Goal: Task Accomplishment & Management: Use online tool/utility

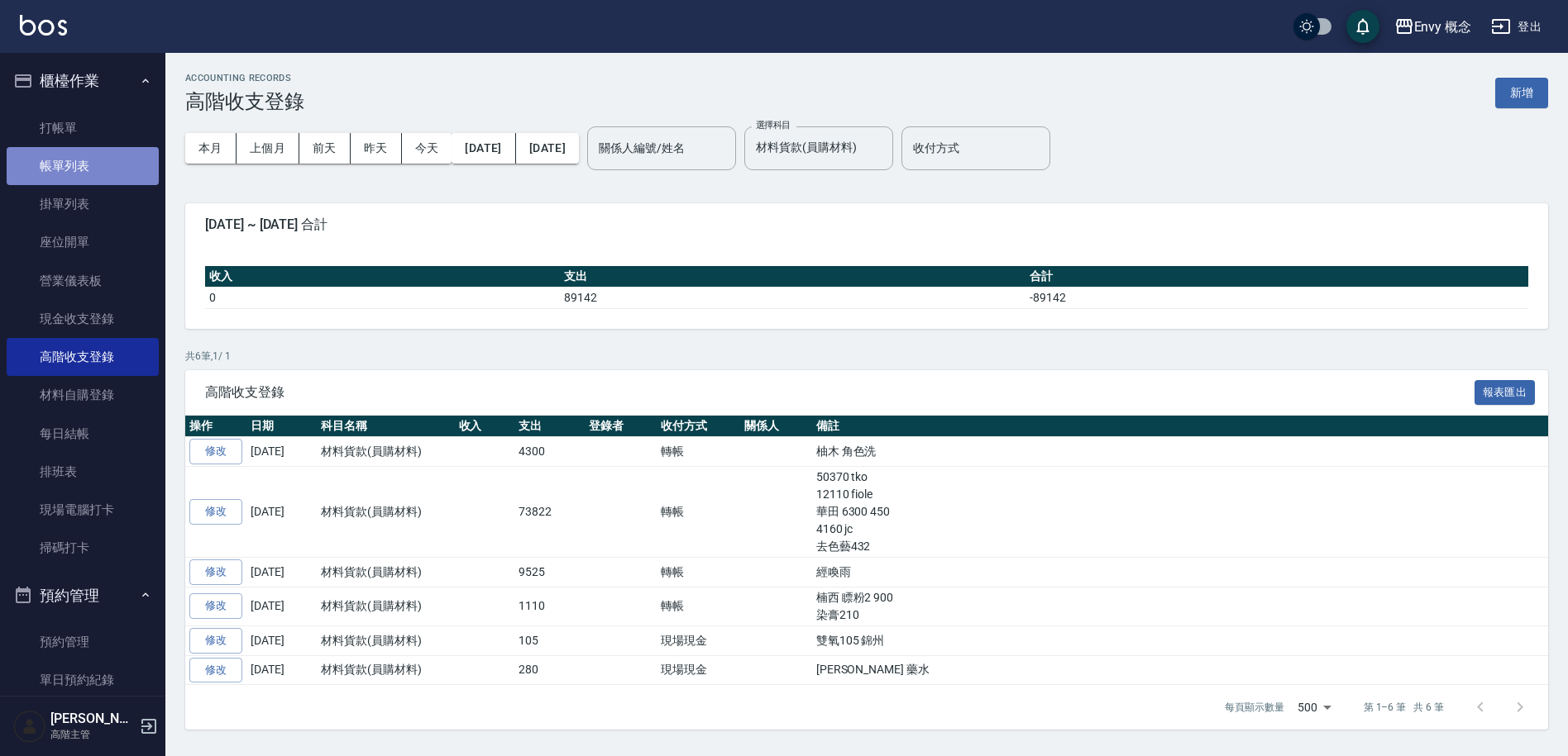
click at [99, 177] on link "帳單列表" at bounding box center [83, 166] width 152 height 38
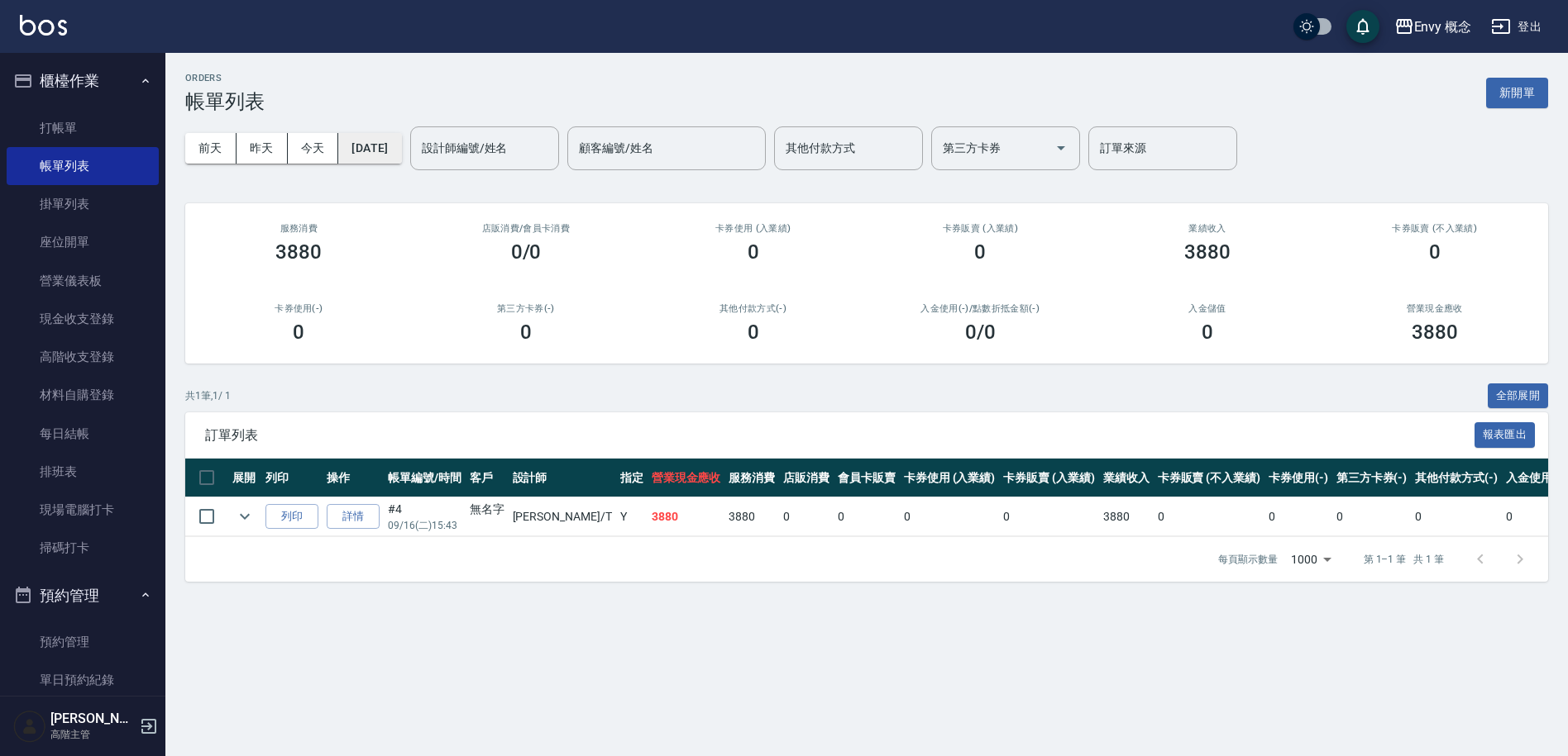
click at [398, 150] on button "[DATE]" at bounding box center [369, 148] width 63 height 31
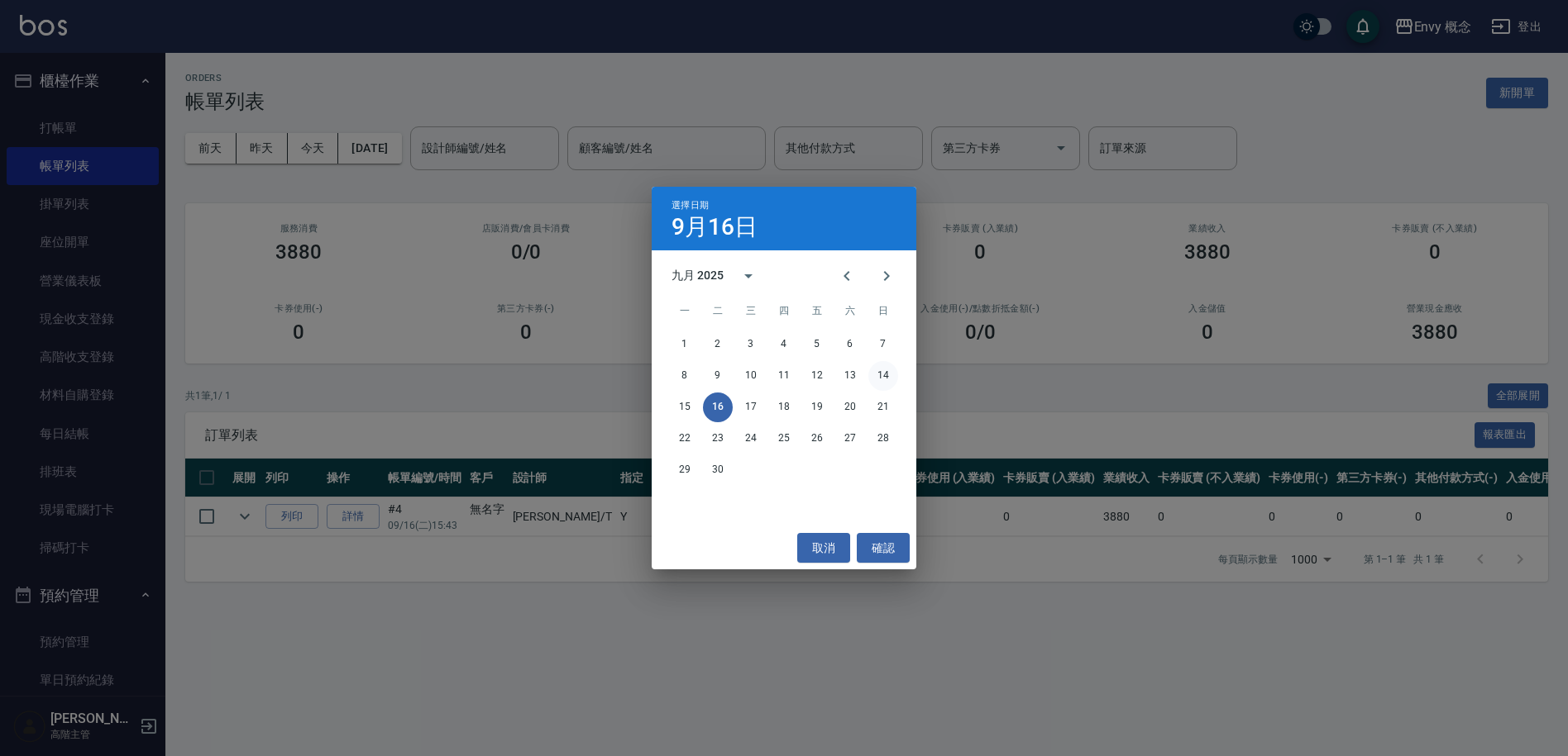
click at [881, 379] on button "14" at bounding box center [883, 376] width 30 height 30
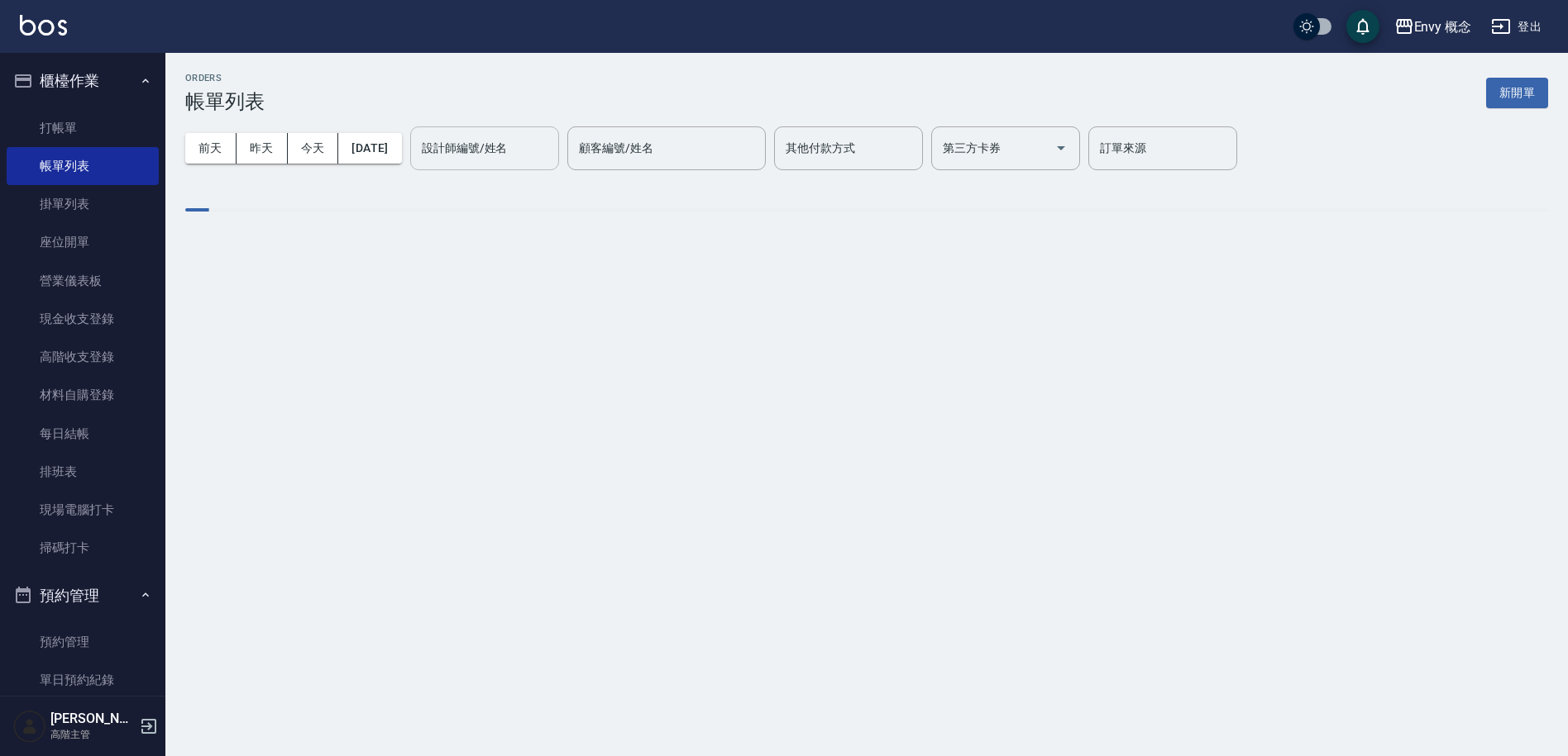
click at [523, 152] on div "設計師編號/姓名 設計師編號/姓名" at bounding box center [484, 149] width 149 height 44
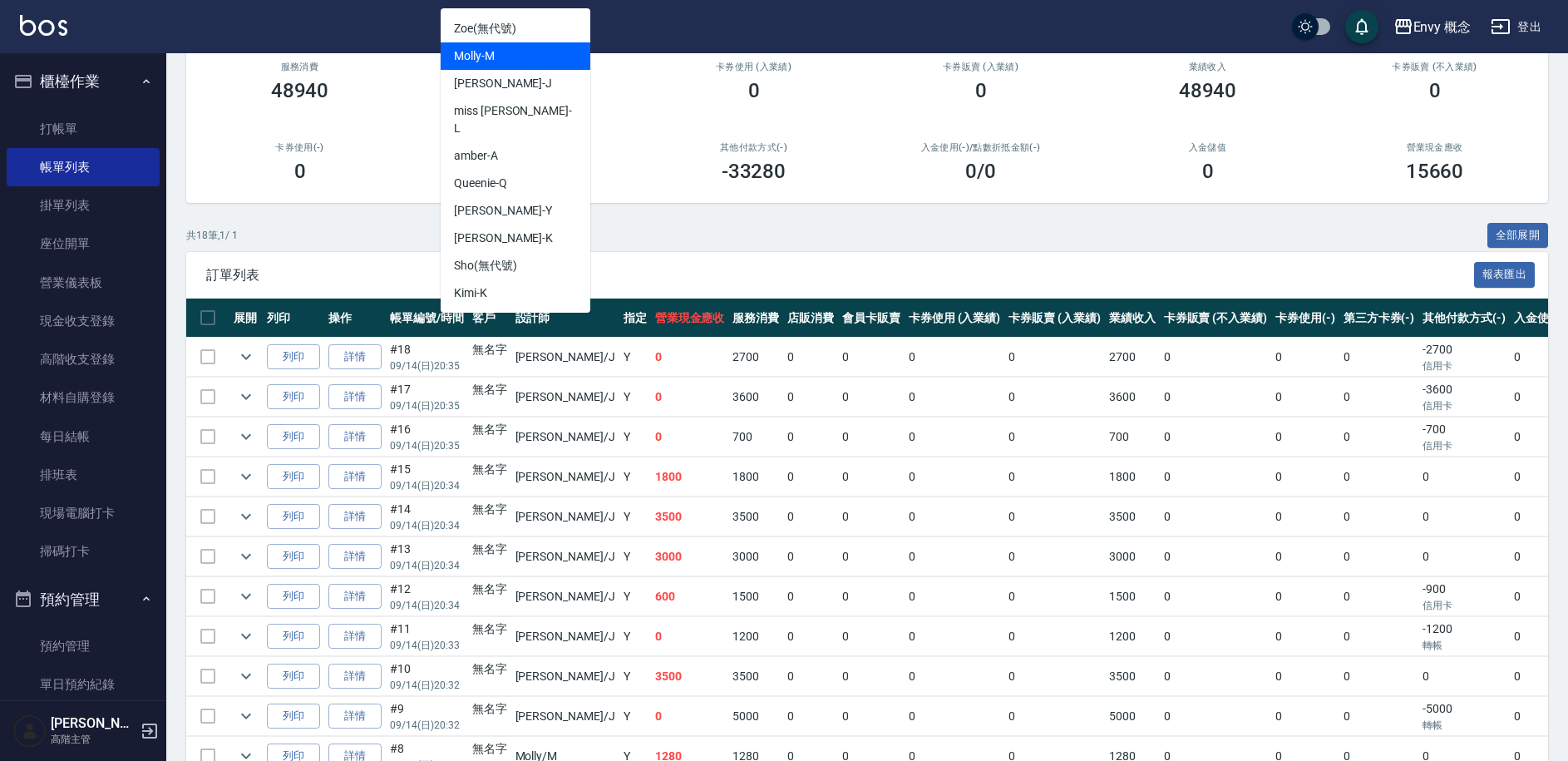
click at [491, 49] on span "[PERSON_NAME]" at bounding box center [474, 56] width 41 height 18
type input "[PERSON_NAME]"
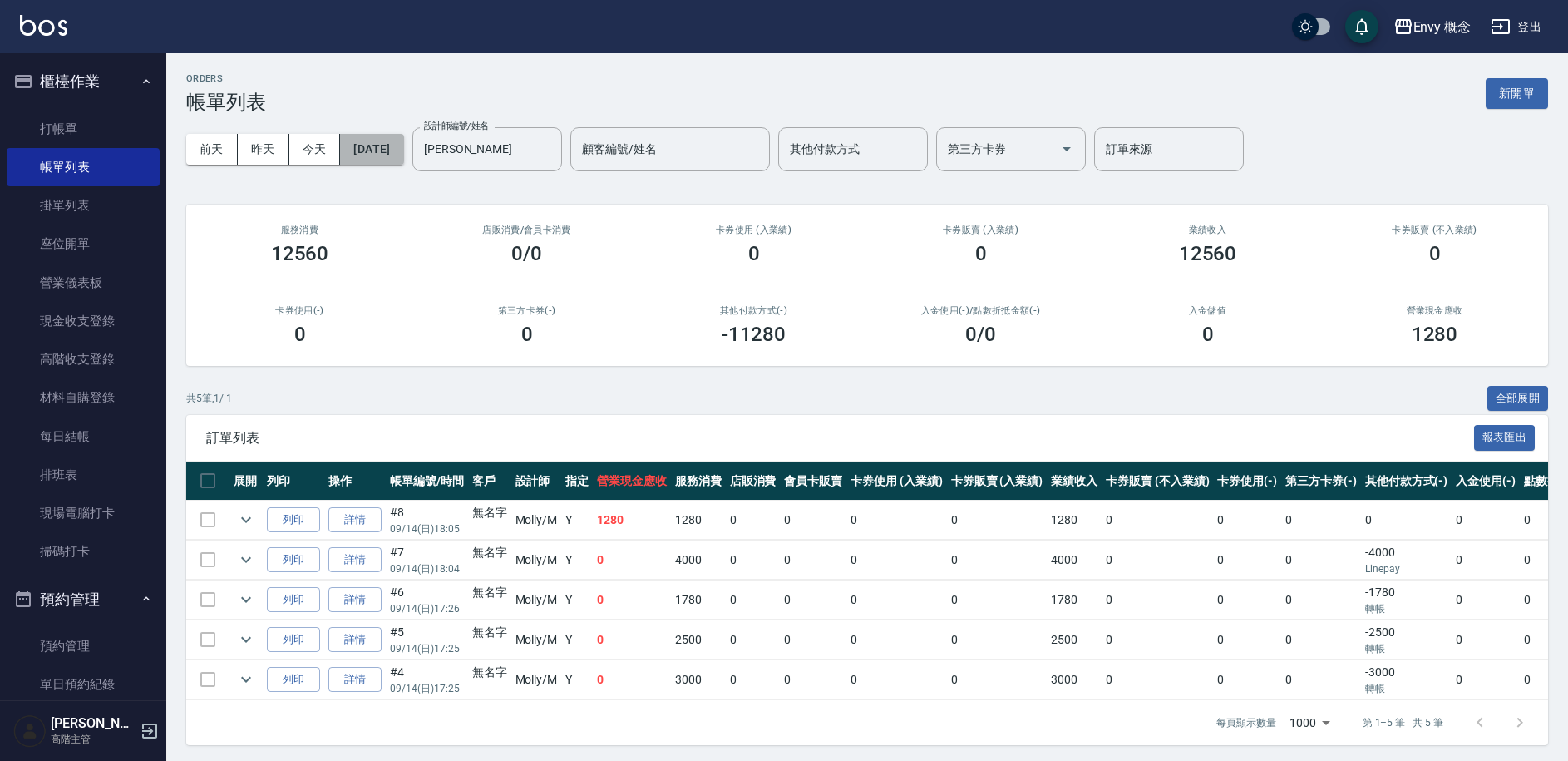
click at [369, 146] on button "[DATE]" at bounding box center [371, 149] width 63 height 31
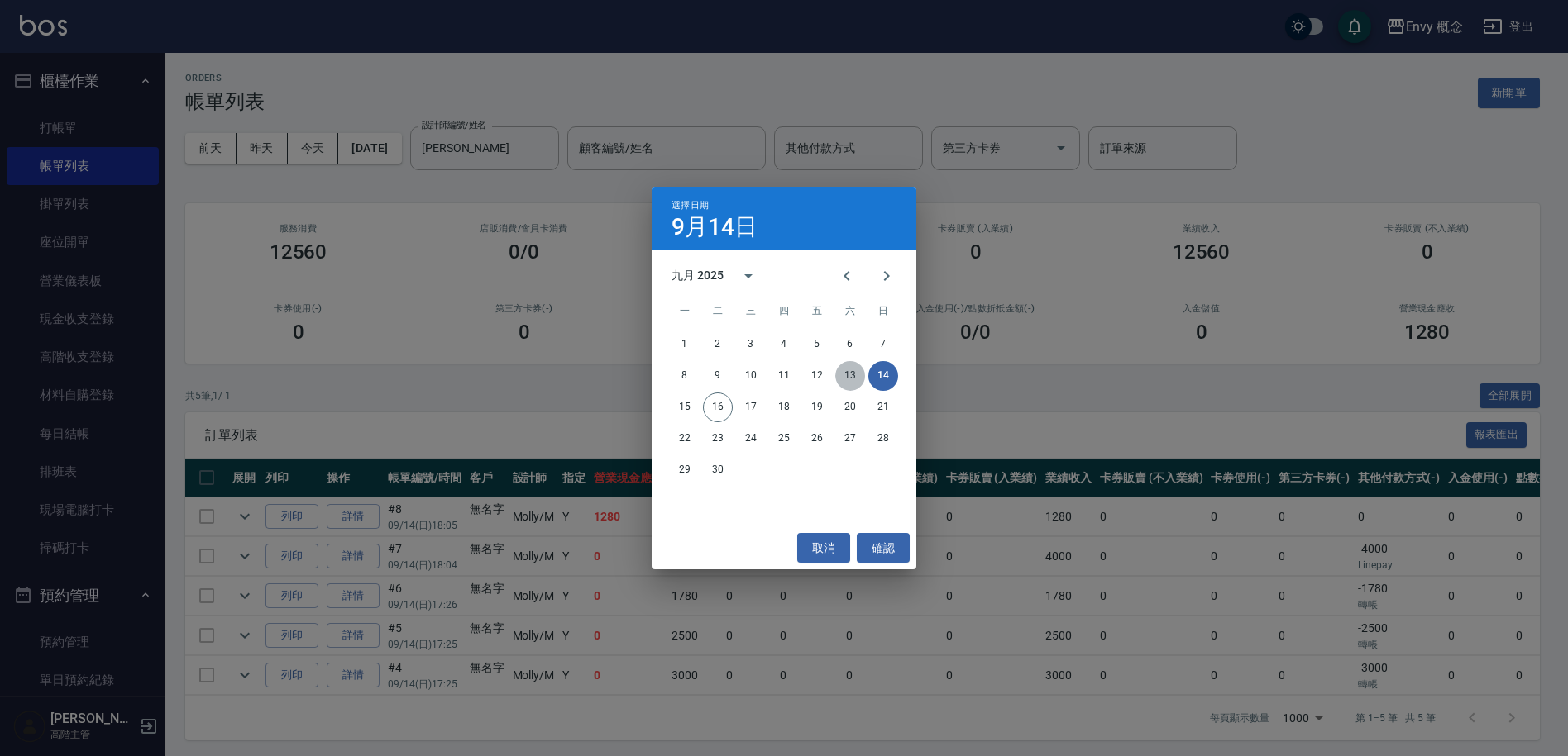
click at [838, 369] on button "13" at bounding box center [851, 376] width 30 height 30
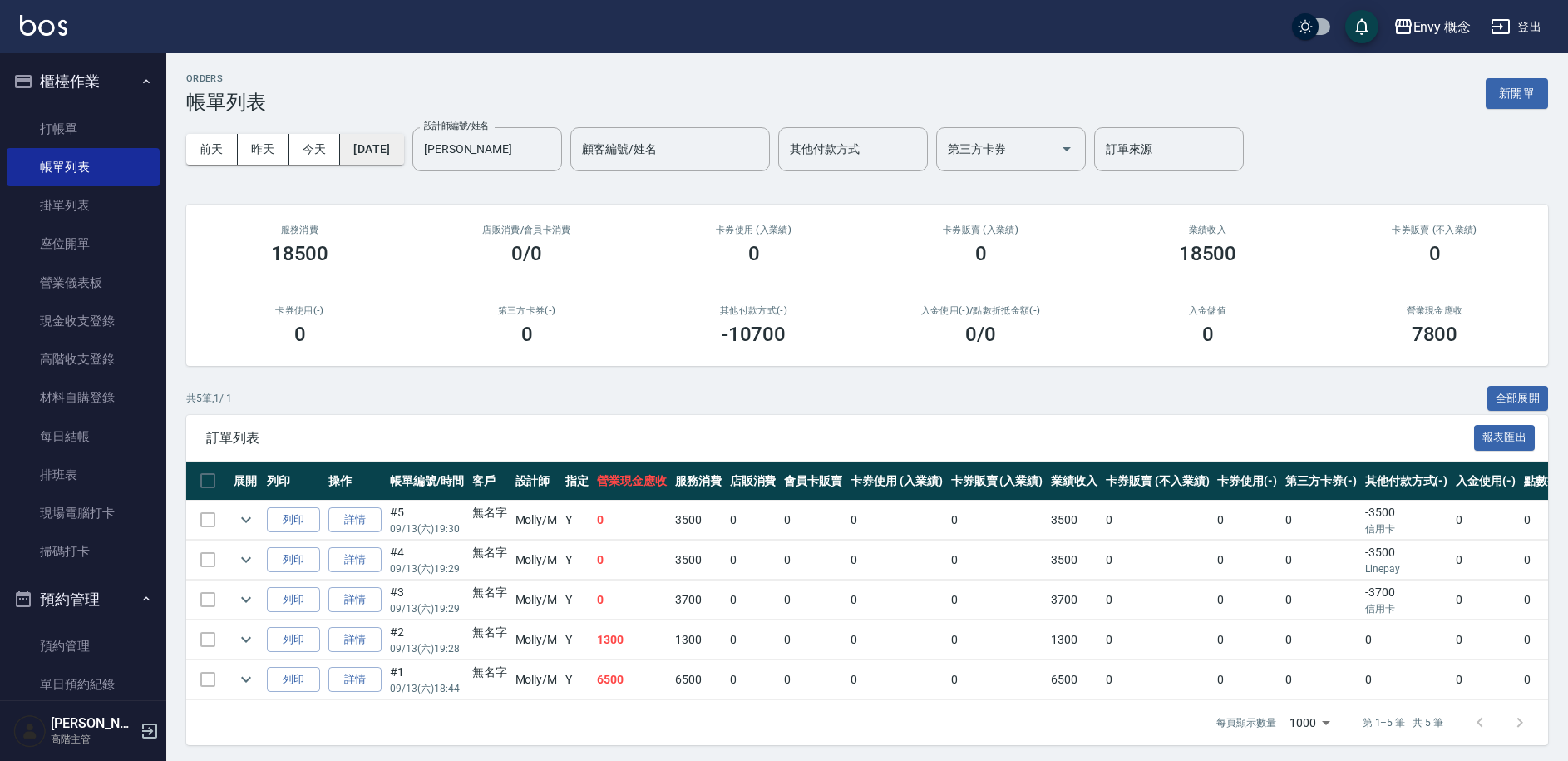
click at [403, 152] on button "[DATE]" at bounding box center [371, 149] width 63 height 31
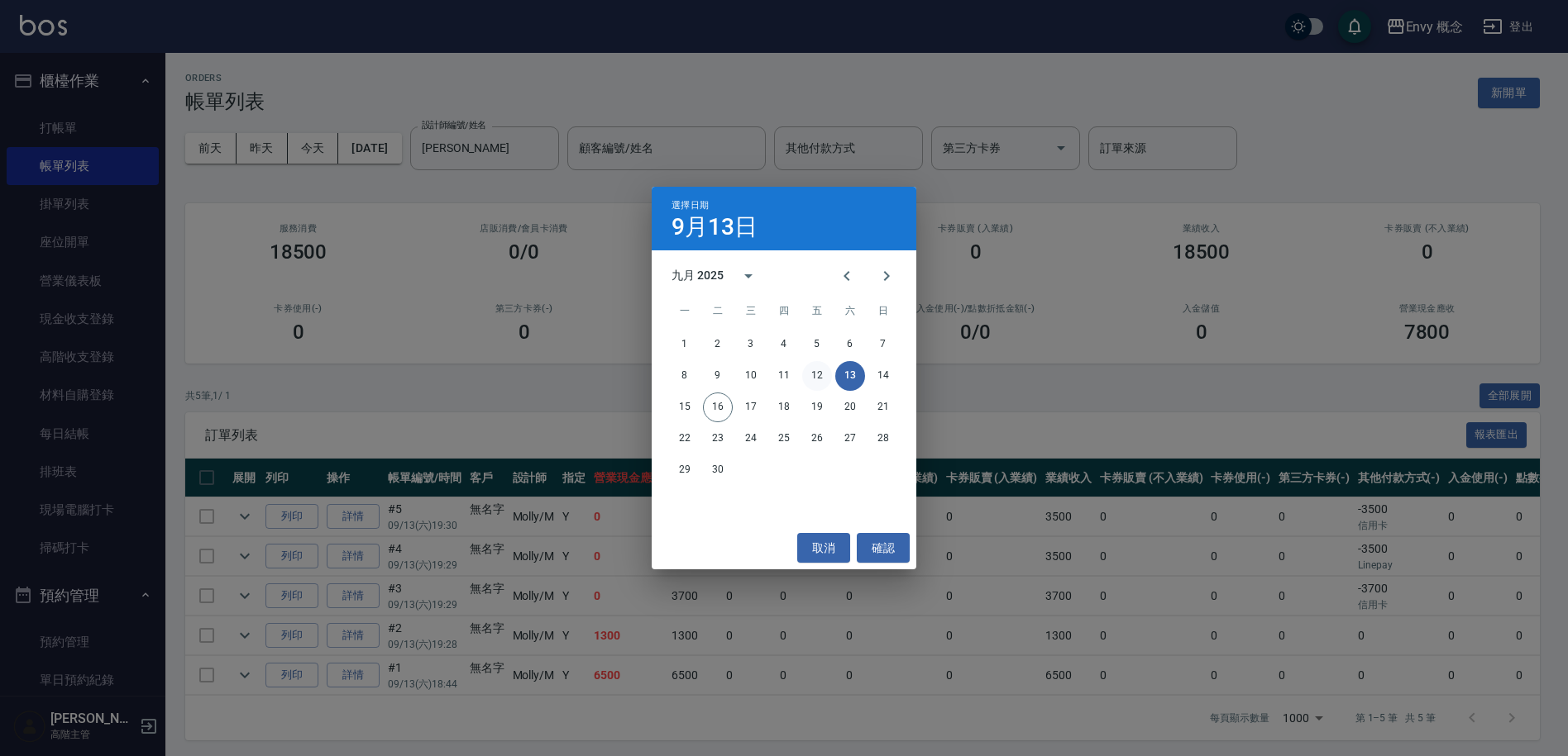
click at [821, 372] on button "12" at bounding box center [817, 376] width 30 height 30
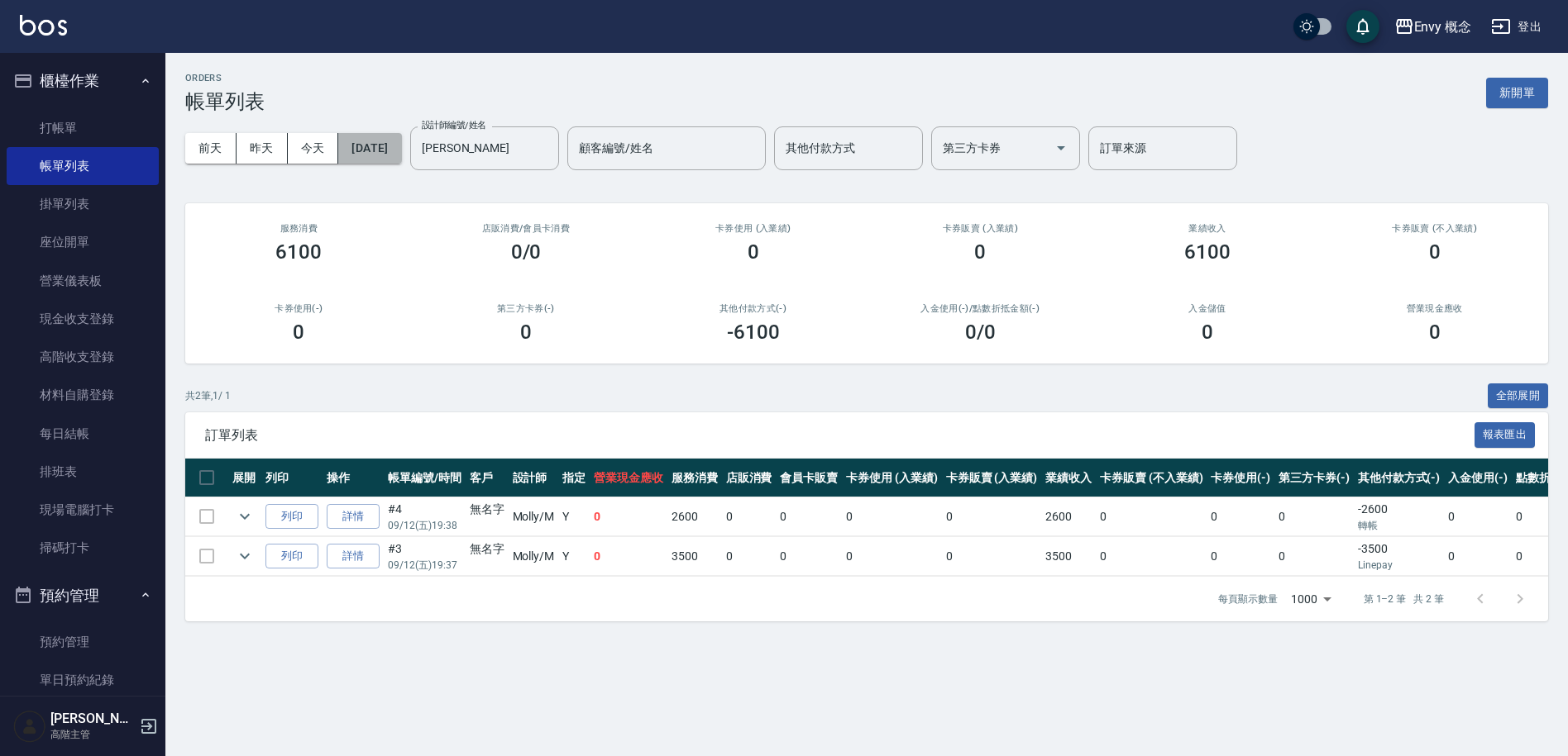
click at [401, 146] on button "[DATE]" at bounding box center [369, 148] width 63 height 31
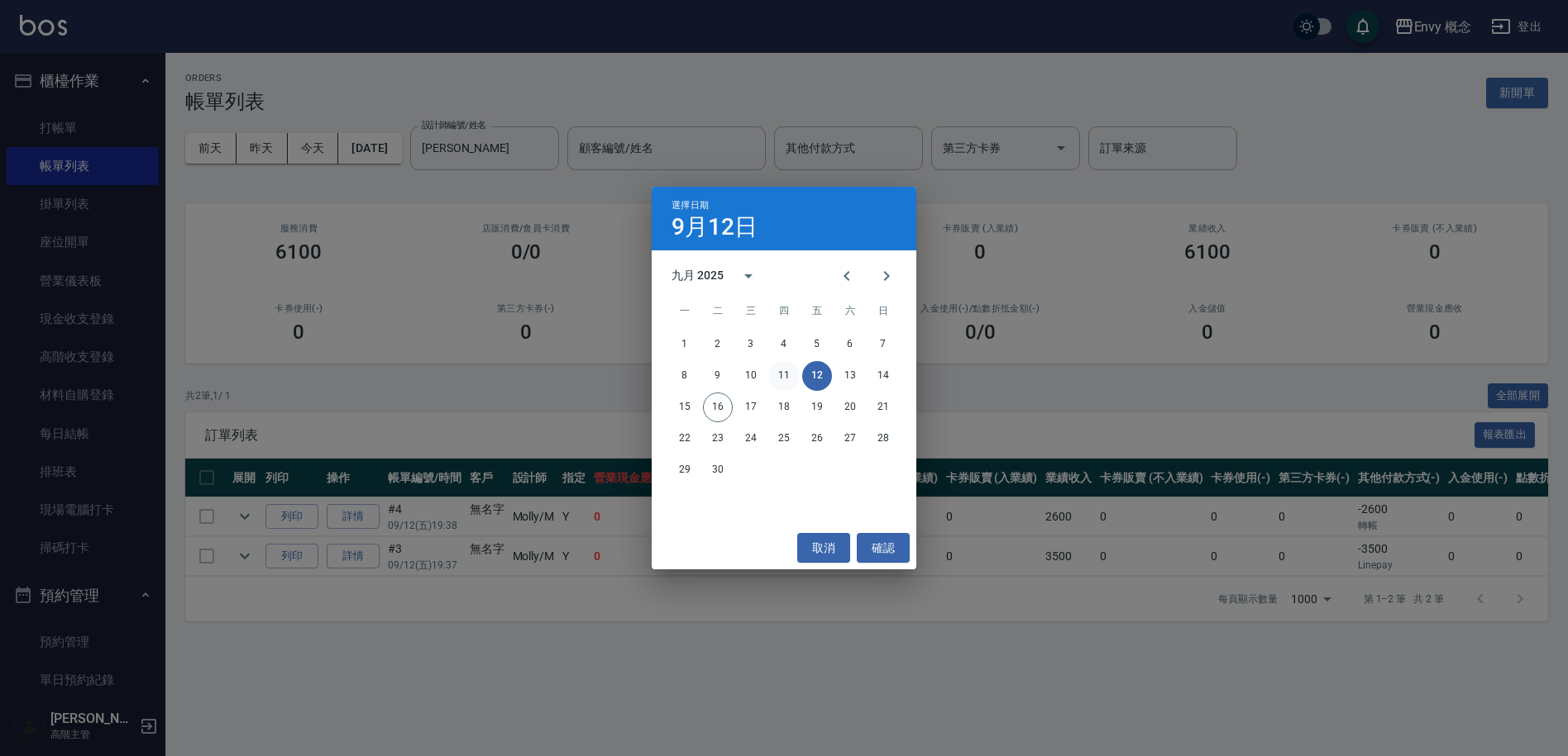
click at [793, 374] on button "11" at bounding box center [784, 376] width 30 height 30
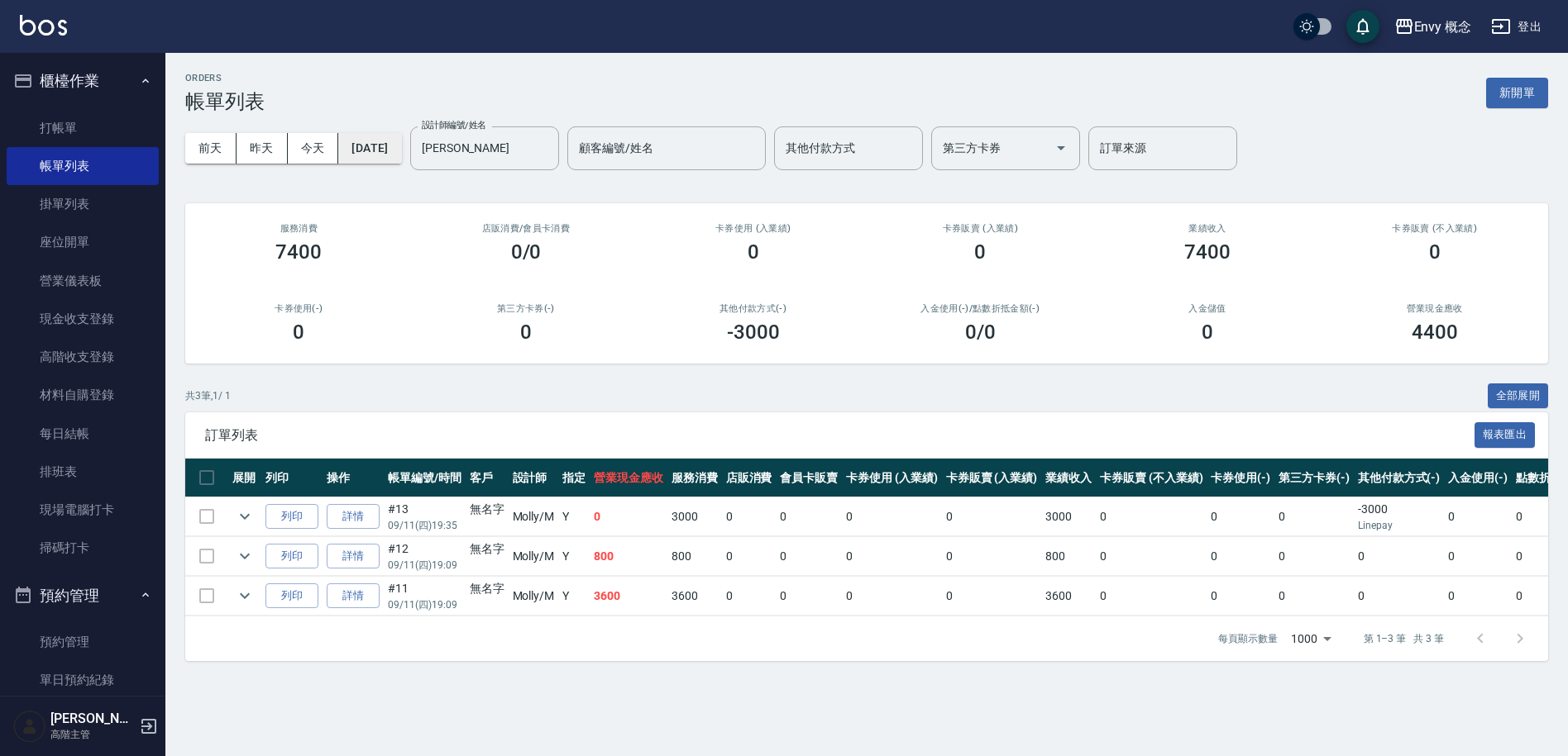
click at [401, 152] on button "[DATE]" at bounding box center [369, 148] width 63 height 31
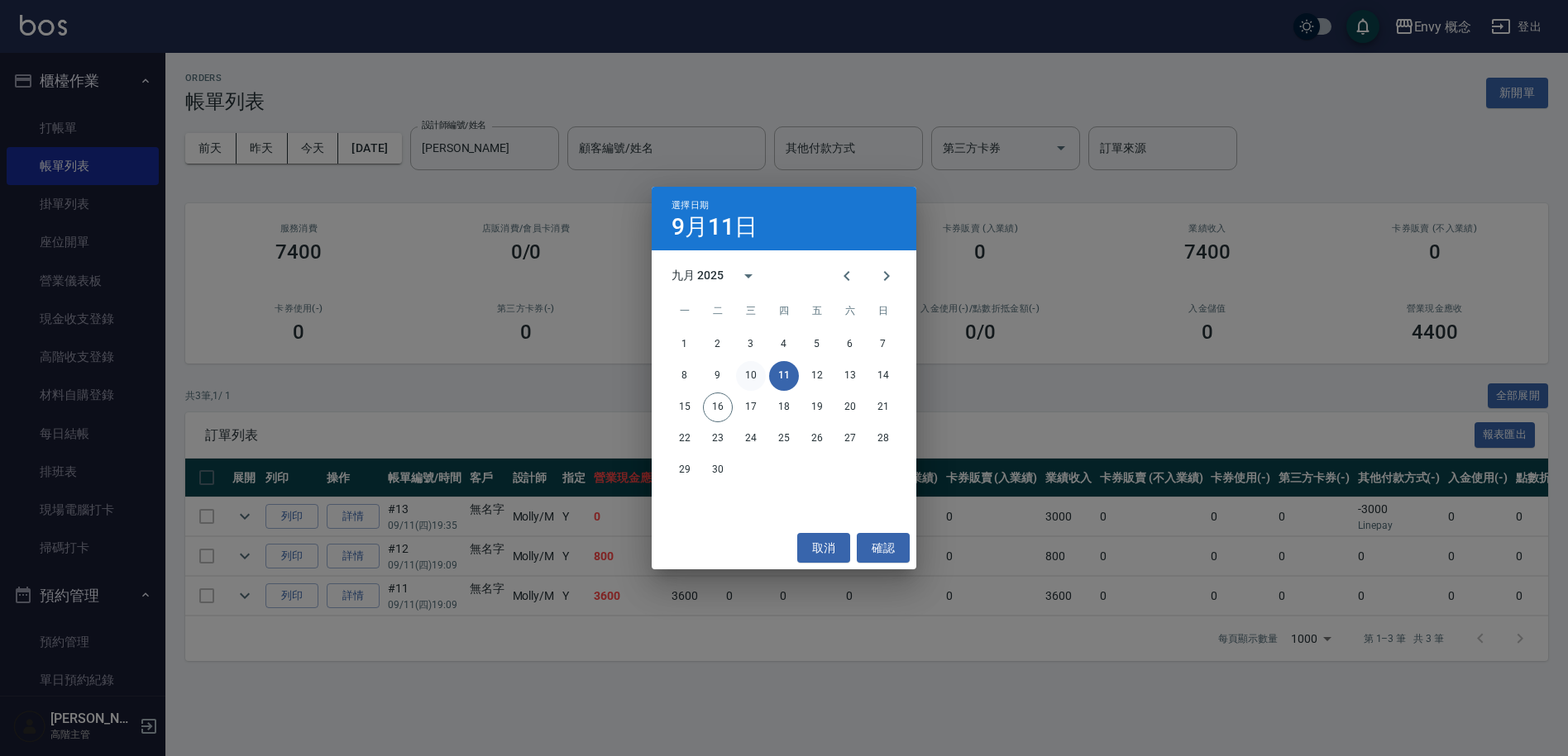
click at [750, 371] on button "10" at bounding box center [751, 376] width 30 height 30
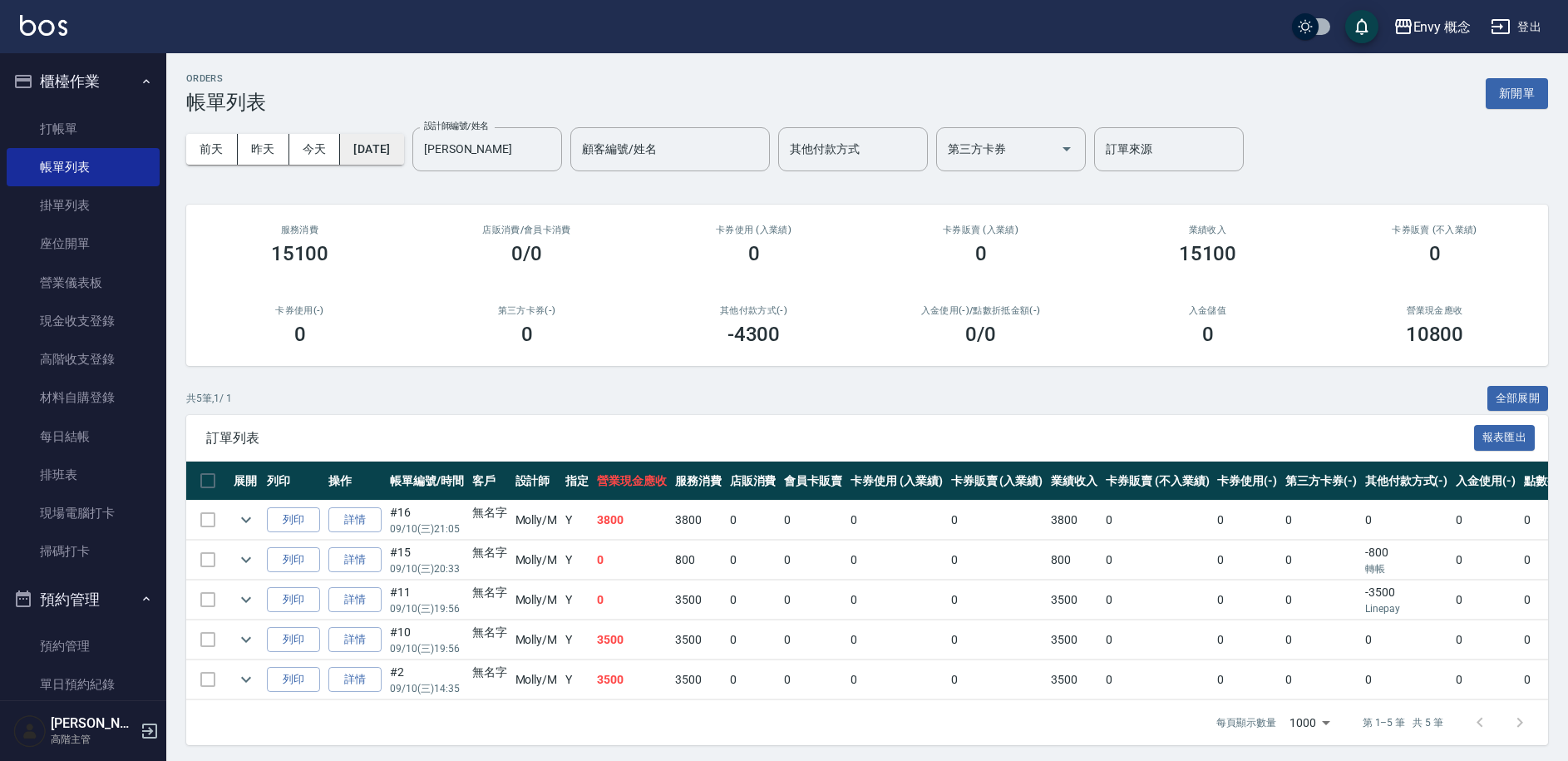
click at [387, 146] on button "[DATE]" at bounding box center [371, 149] width 63 height 31
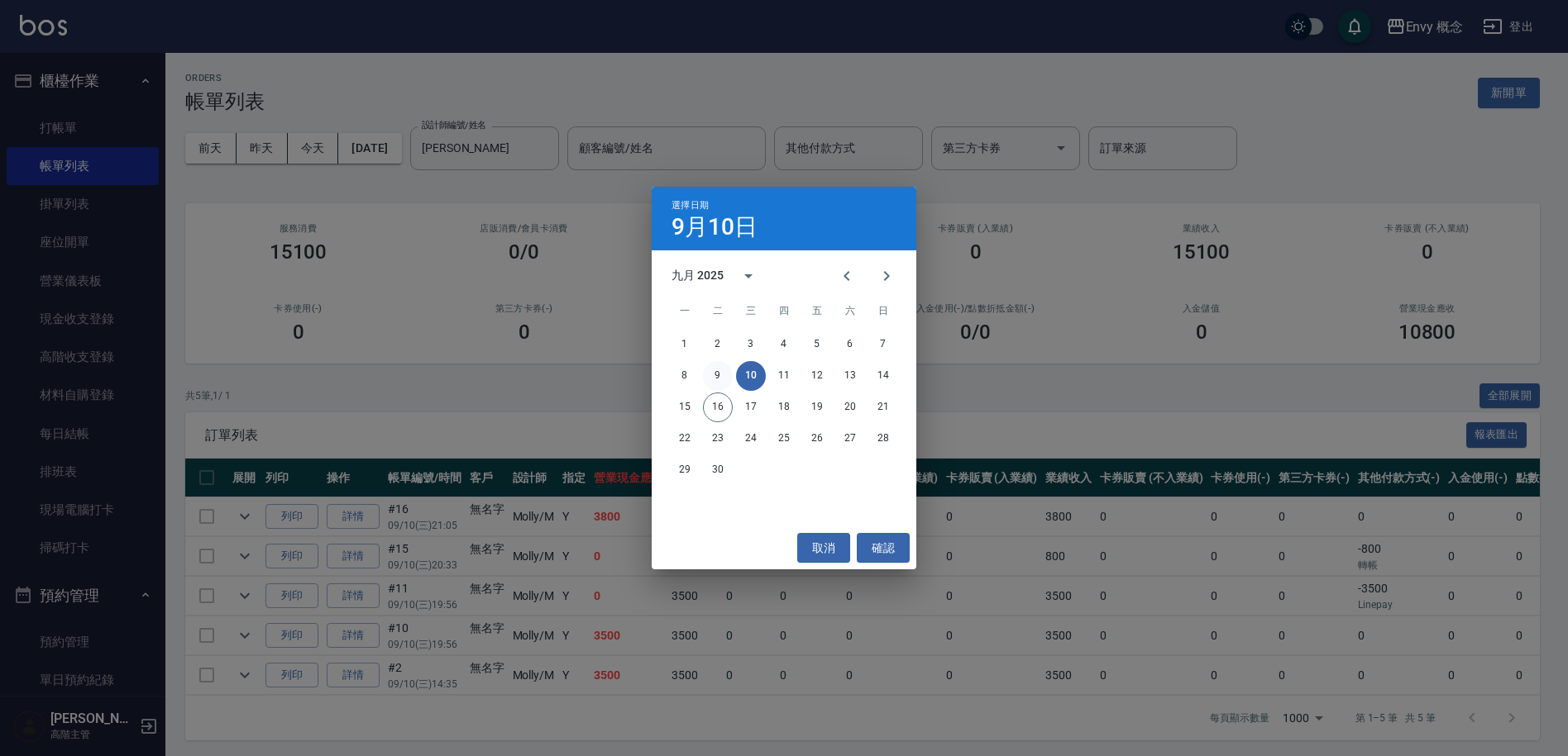
click at [714, 372] on button "9" at bounding box center [717, 376] width 30 height 30
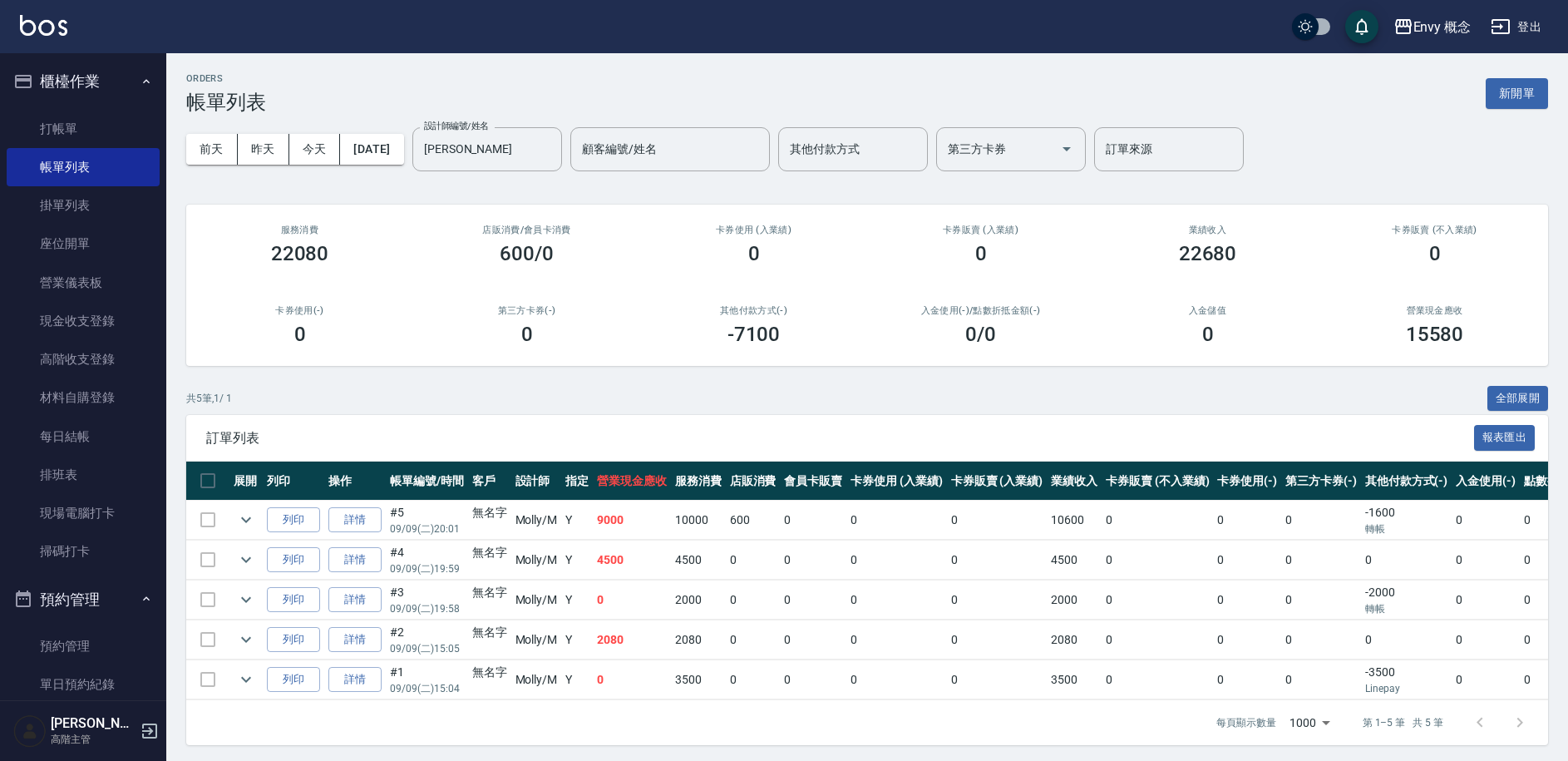
drag, startPoint x: 732, startPoint y: 699, endPoint x: 947, endPoint y: 701, distance: 215.0
click at [947, 701] on div "展開 列印 操作 帳單編號/時間 客戶 設計師 指定 營業現金應收 服務消費 店販消費 會員卡販賣 卡券使用 (入業績) 卡券販賣 (入業績) 業績收入 卡券…" at bounding box center [867, 581] width 1362 height 239
click at [659, 424] on div "訂單列表 報表匯出" at bounding box center [867, 438] width 1362 height 46
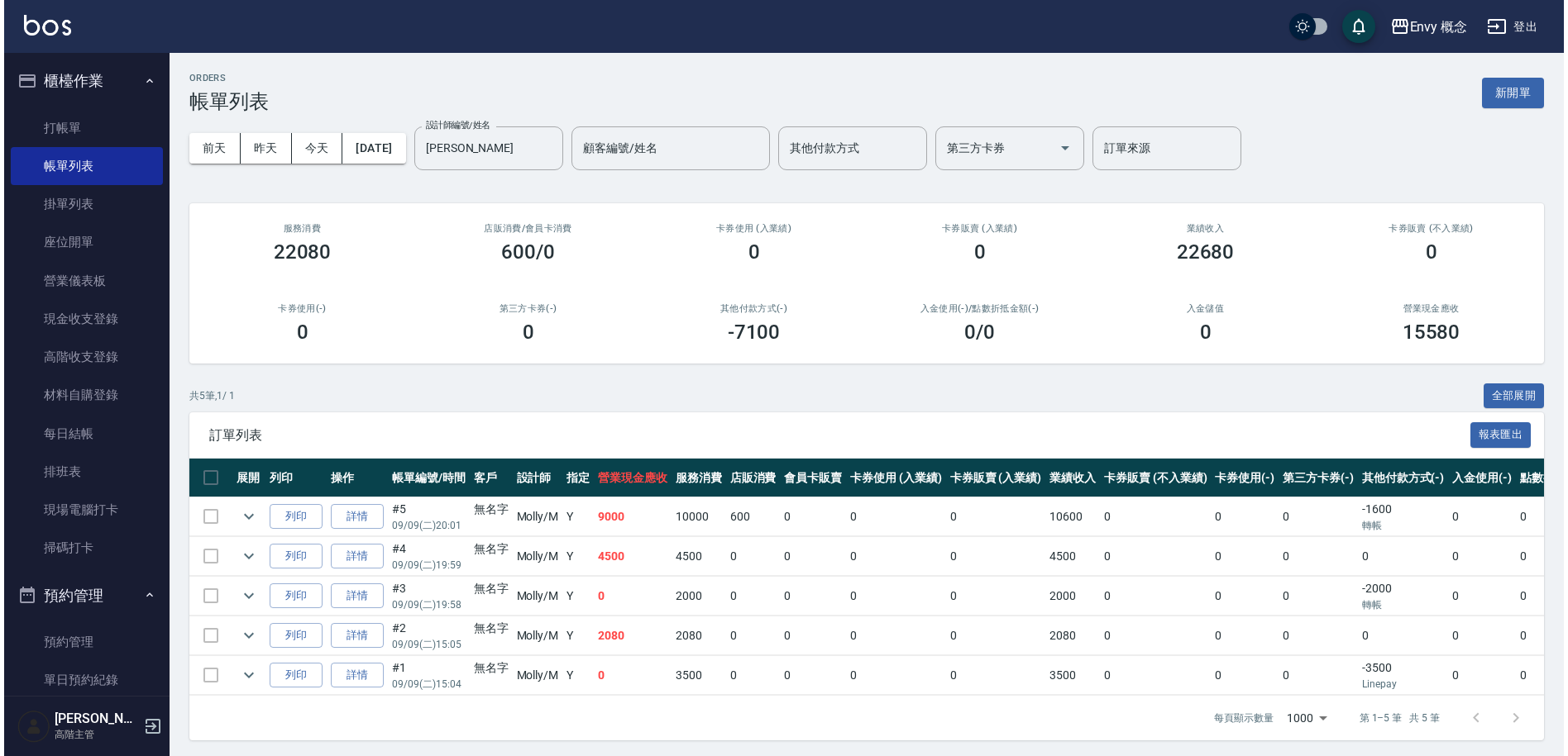
scroll to position [17, 0]
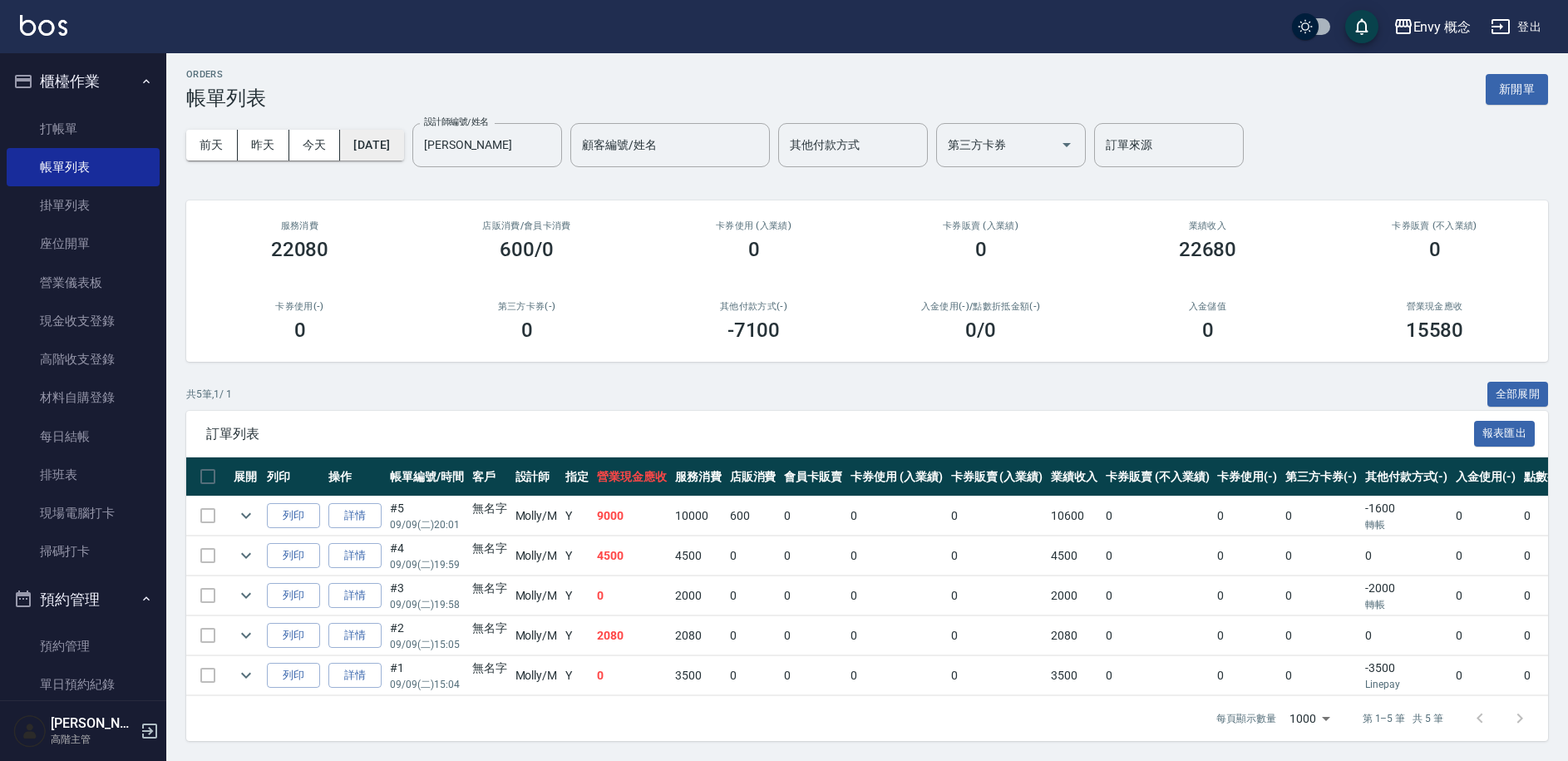
click at [383, 129] on button "[DATE]" at bounding box center [371, 145] width 63 height 31
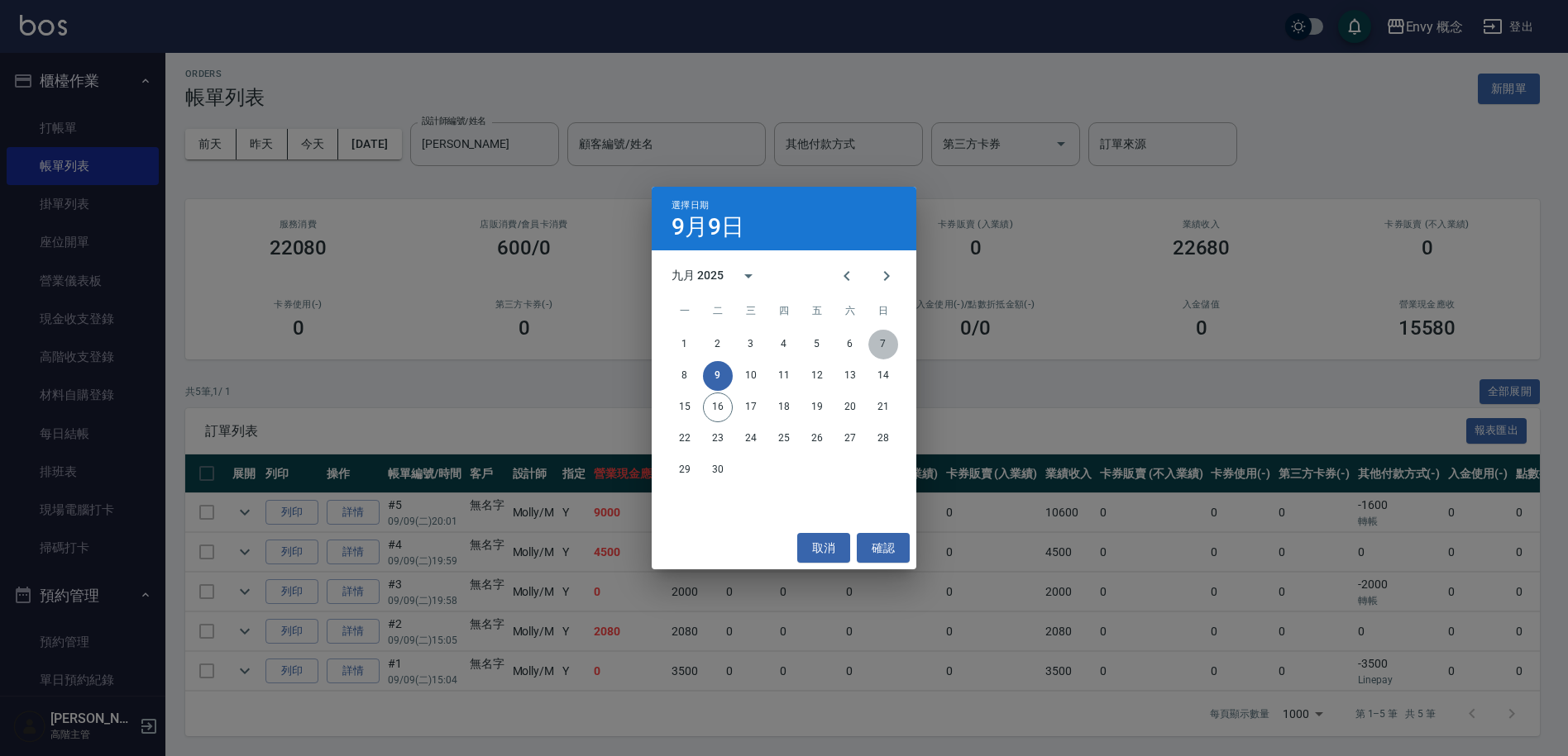
click at [888, 342] on button "7" at bounding box center [883, 345] width 30 height 30
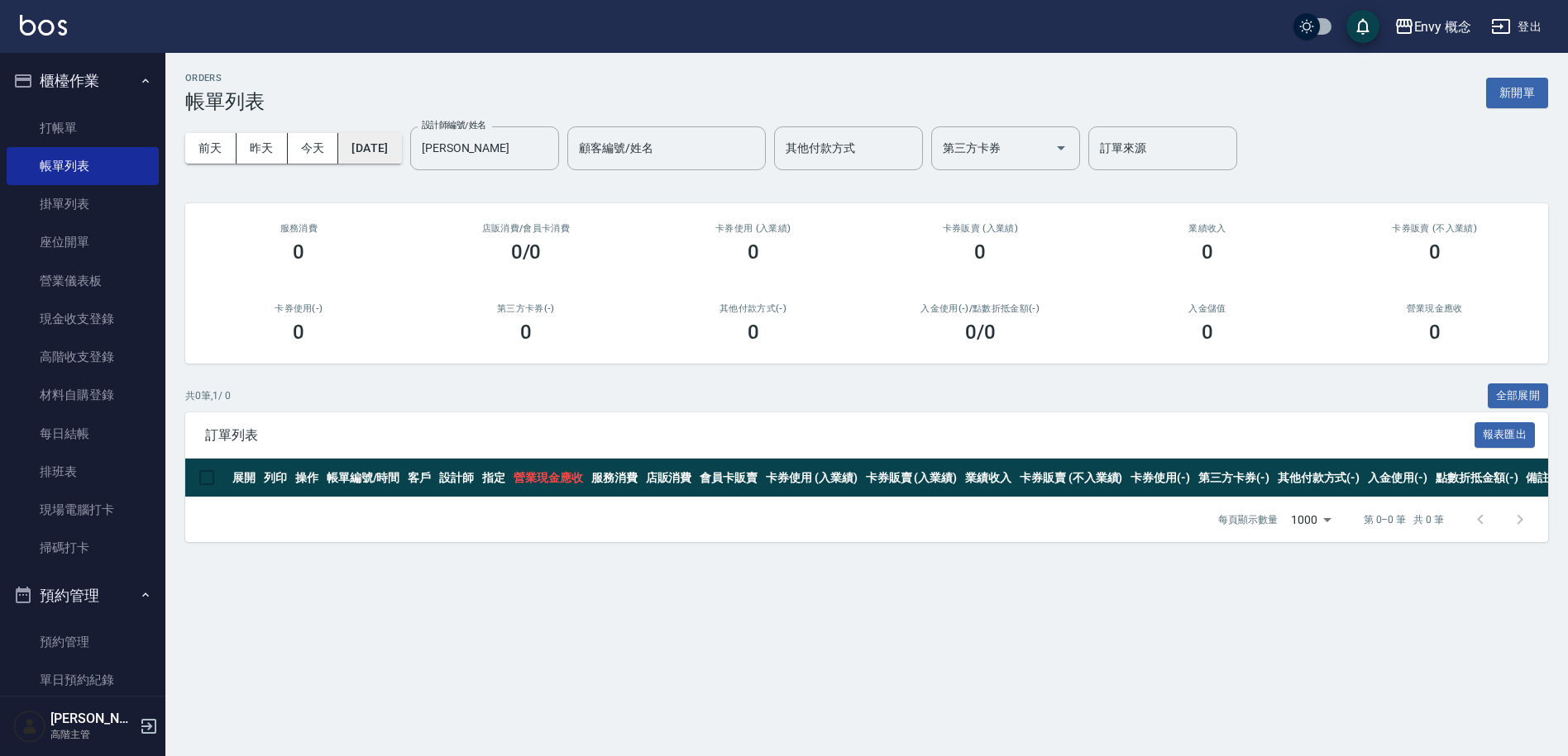
click at [389, 148] on button "[DATE]" at bounding box center [369, 148] width 63 height 31
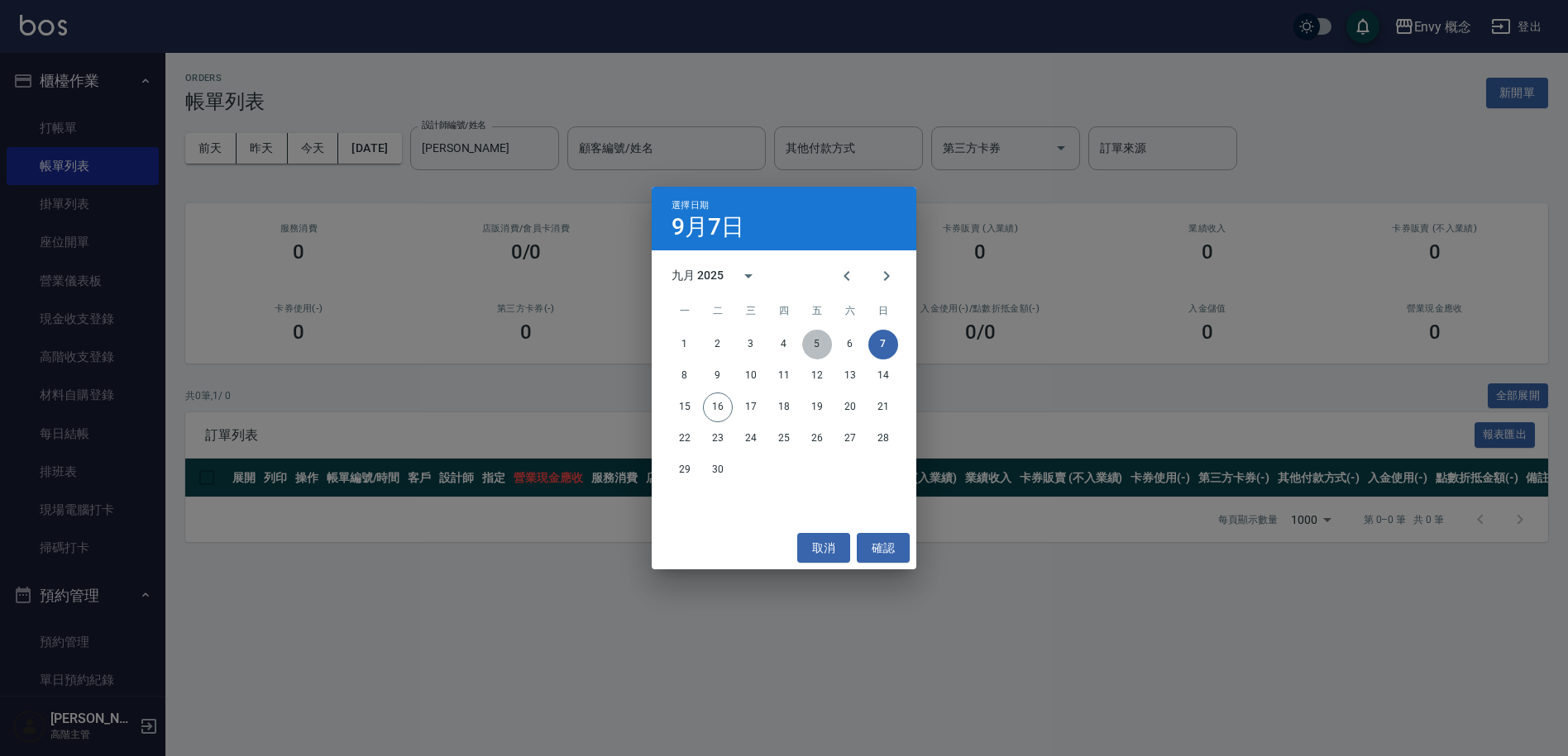
click at [821, 344] on button "5" at bounding box center [817, 345] width 30 height 30
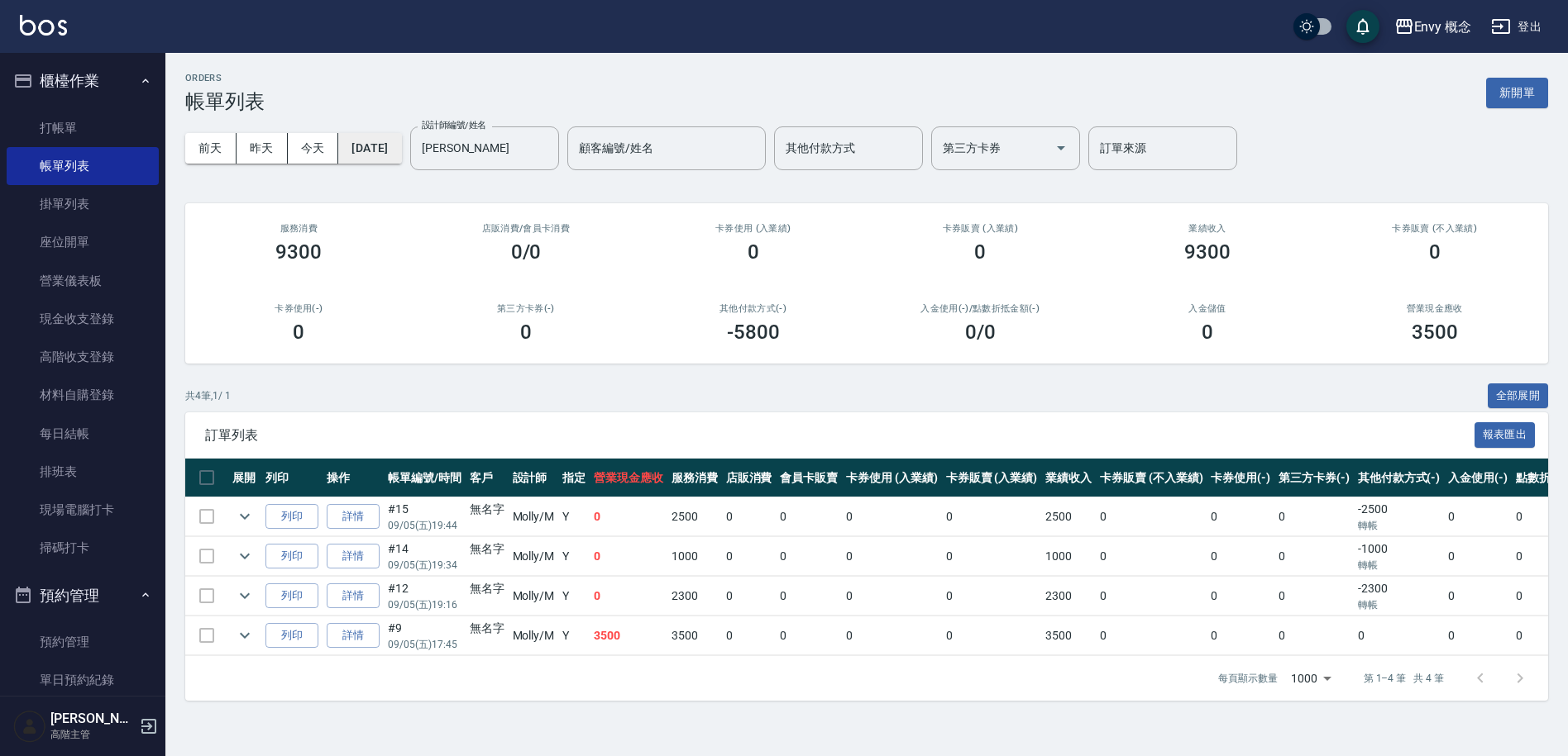
click at [394, 154] on button "[DATE]" at bounding box center [369, 148] width 63 height 31
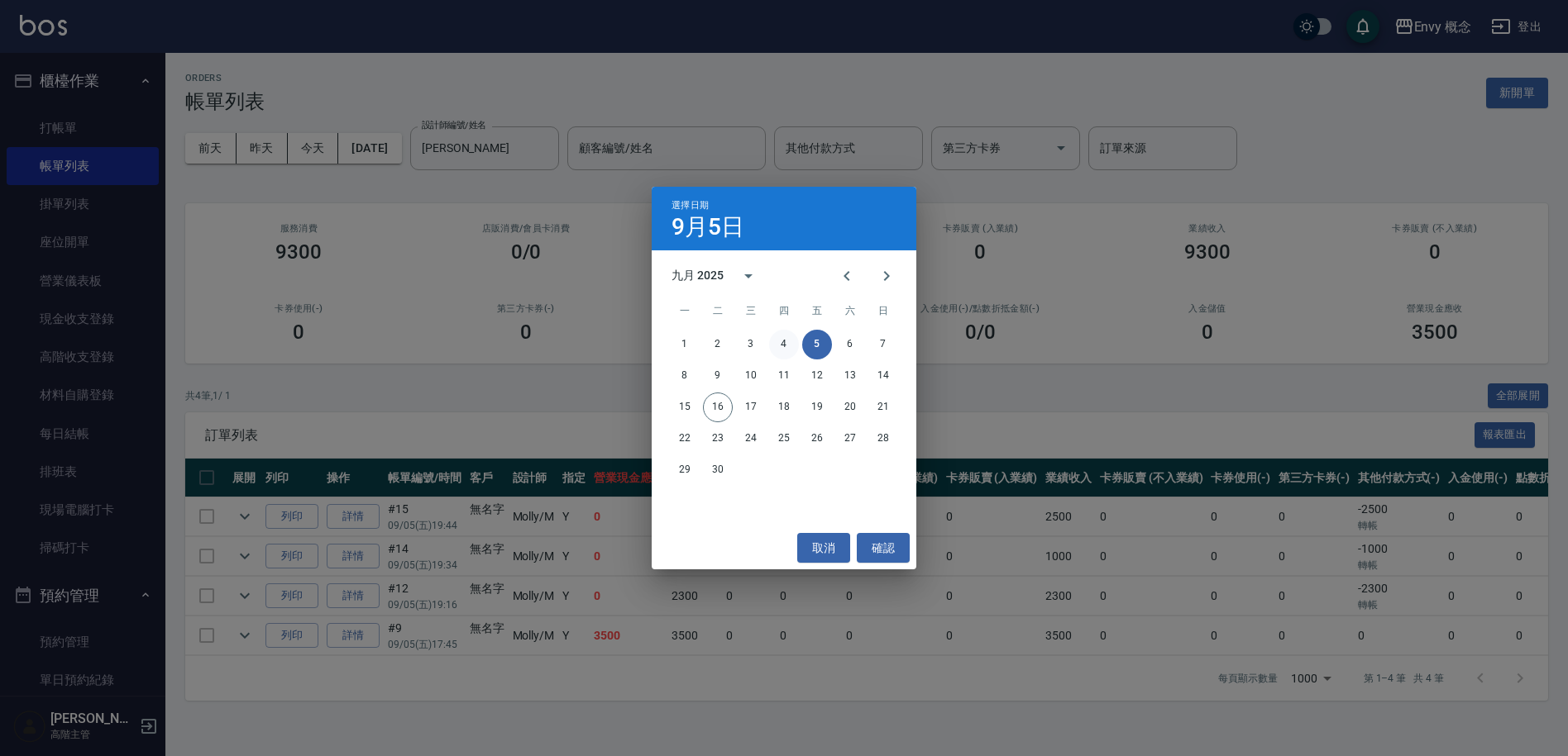
click at [784, 334] on button "4" at bounding box center [784, 345] width 30 height 30
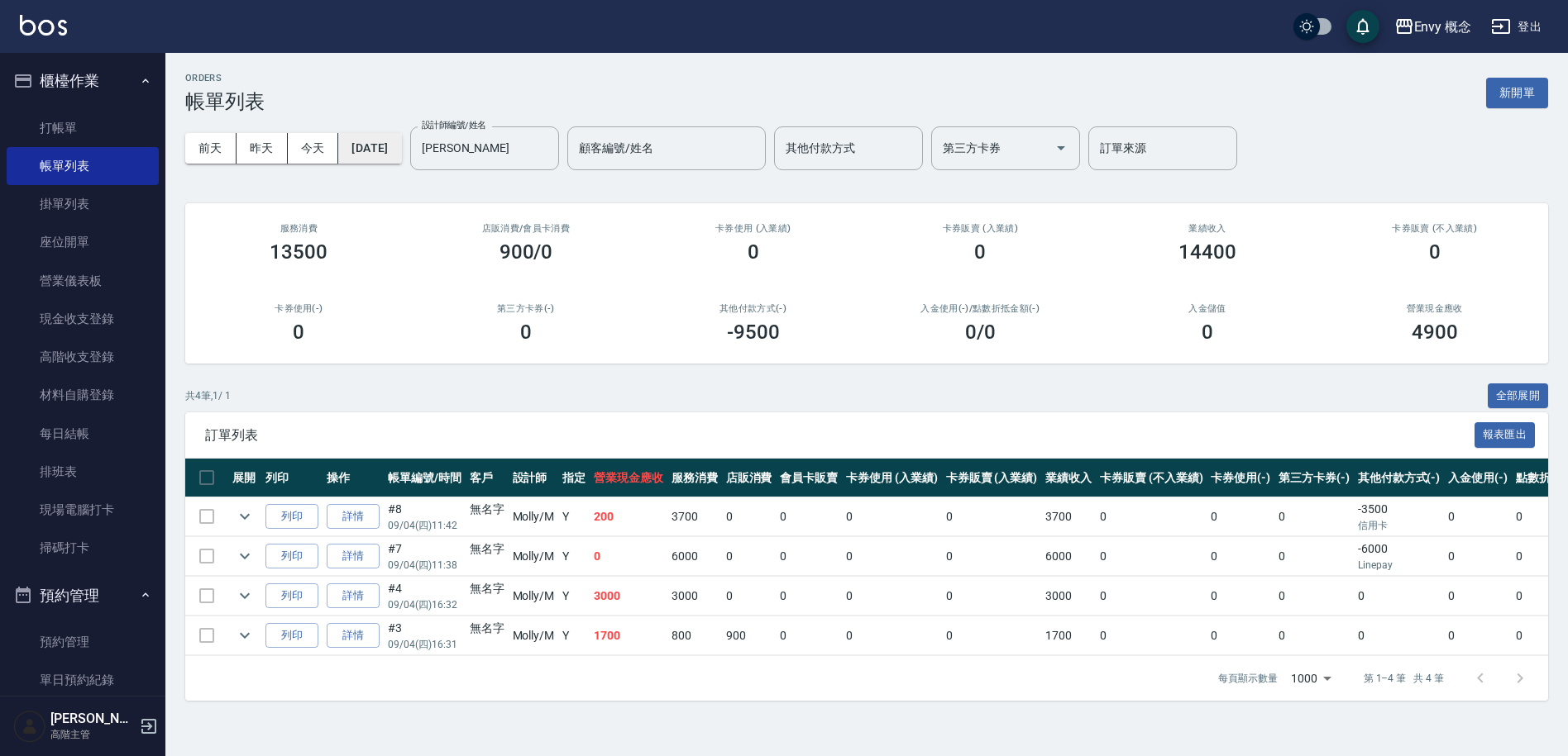
click at [401, 154] on button "[DATE]" at bounding box center [369, 148] width 63 height 31
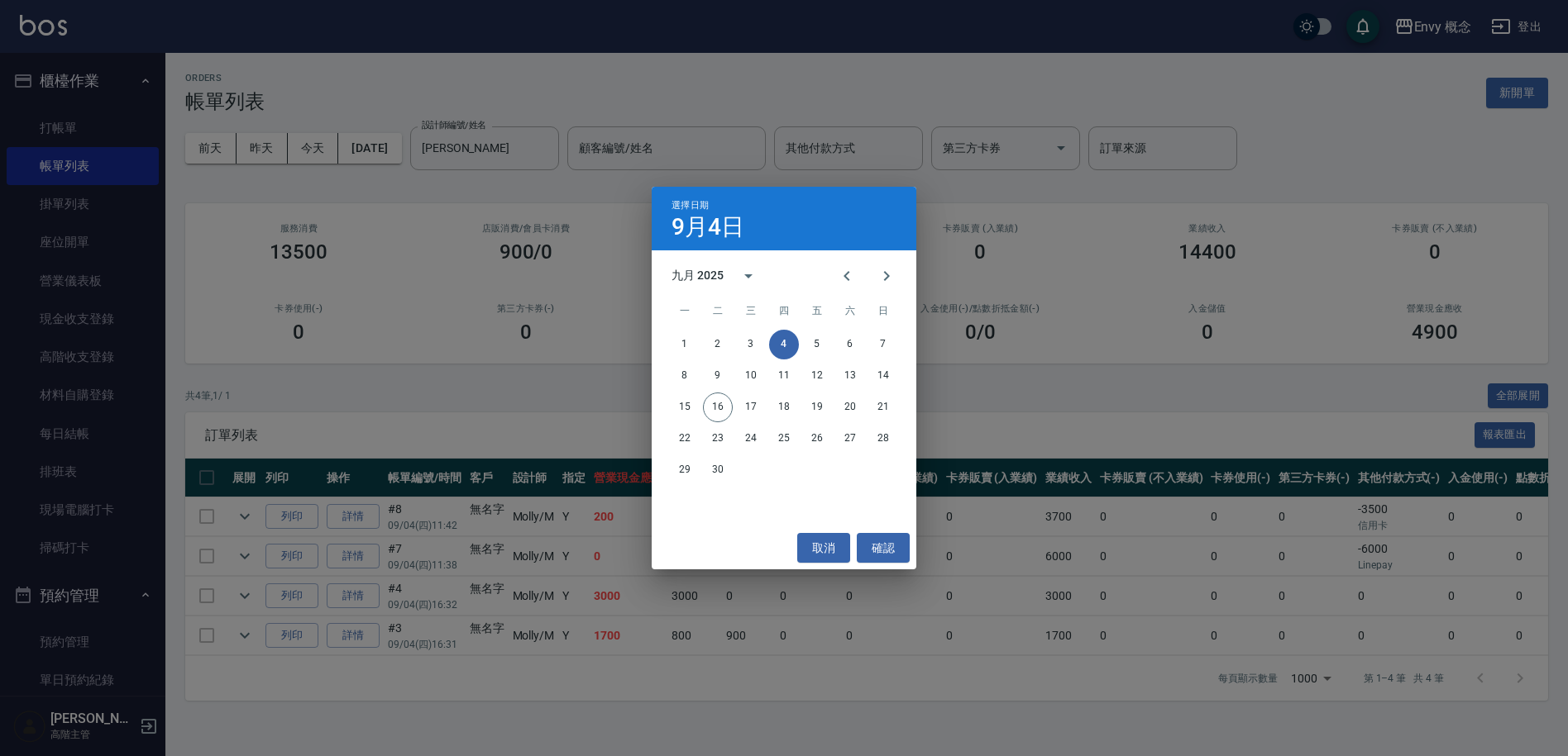
click at [732, 341] on div "1 2 3 4 5 6 7" at bounding box center [784, 345] width 264 height 30
click at [747, 337] on button "3" at bounding box center [751, 345] width 30 height 30
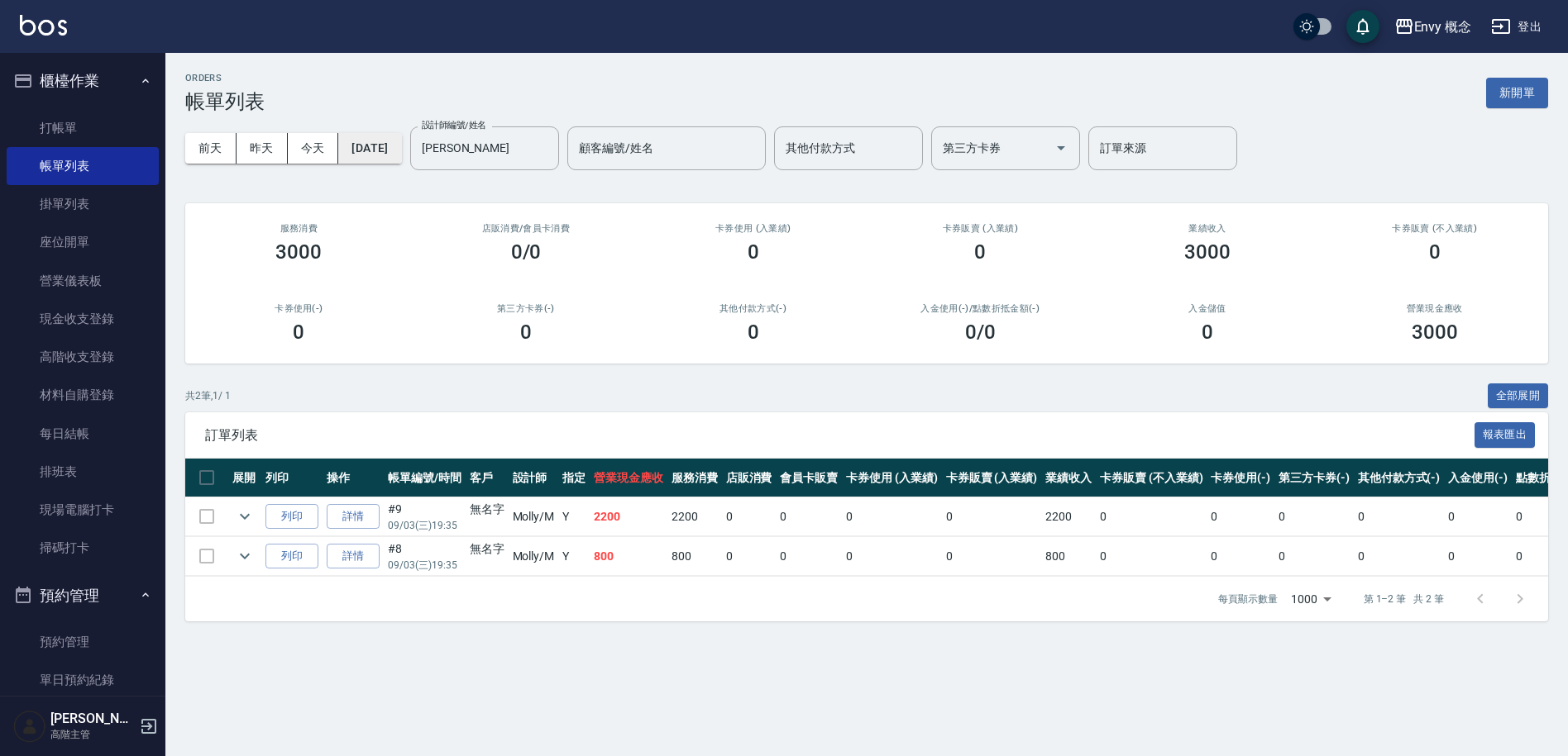
click at [401, 153] on button "[DATE]" at bounding box center [369, 148] width 63 height 31
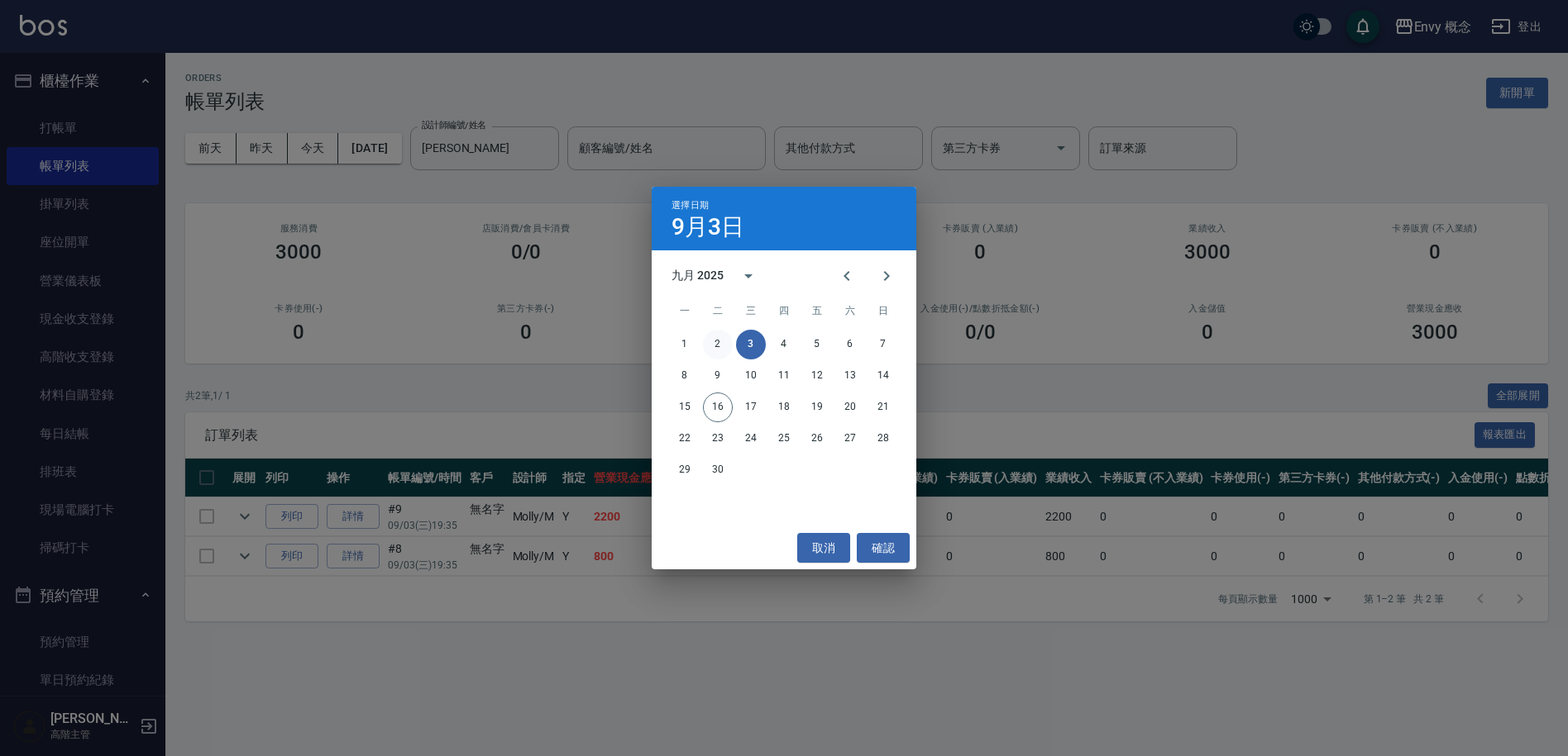
click at [724, 345] on button "2" at bounding box center [717, 345] width 30 height 30
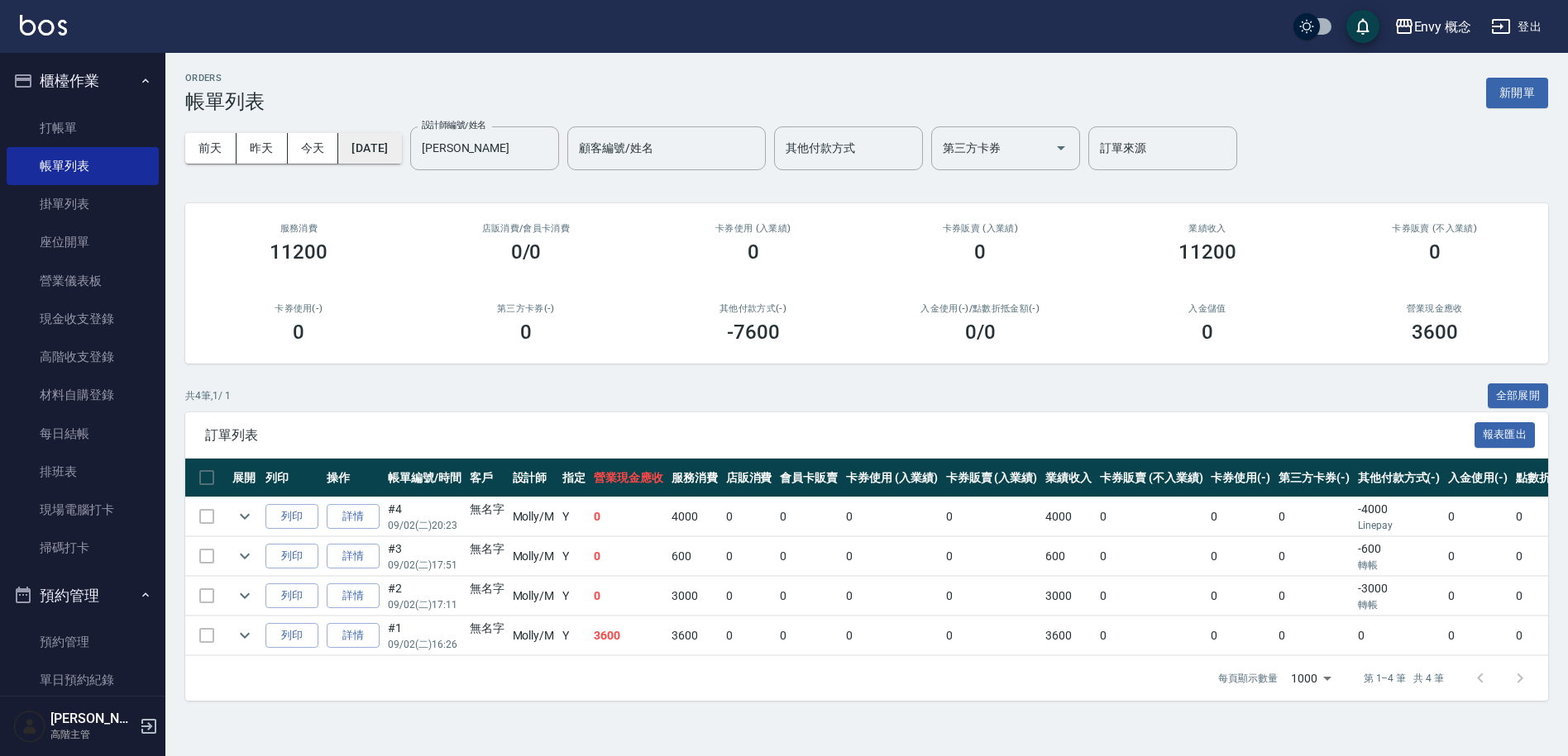
click at [395, 154] on button "[DATE]" at bounding box center [369, 148] width 63 height 31
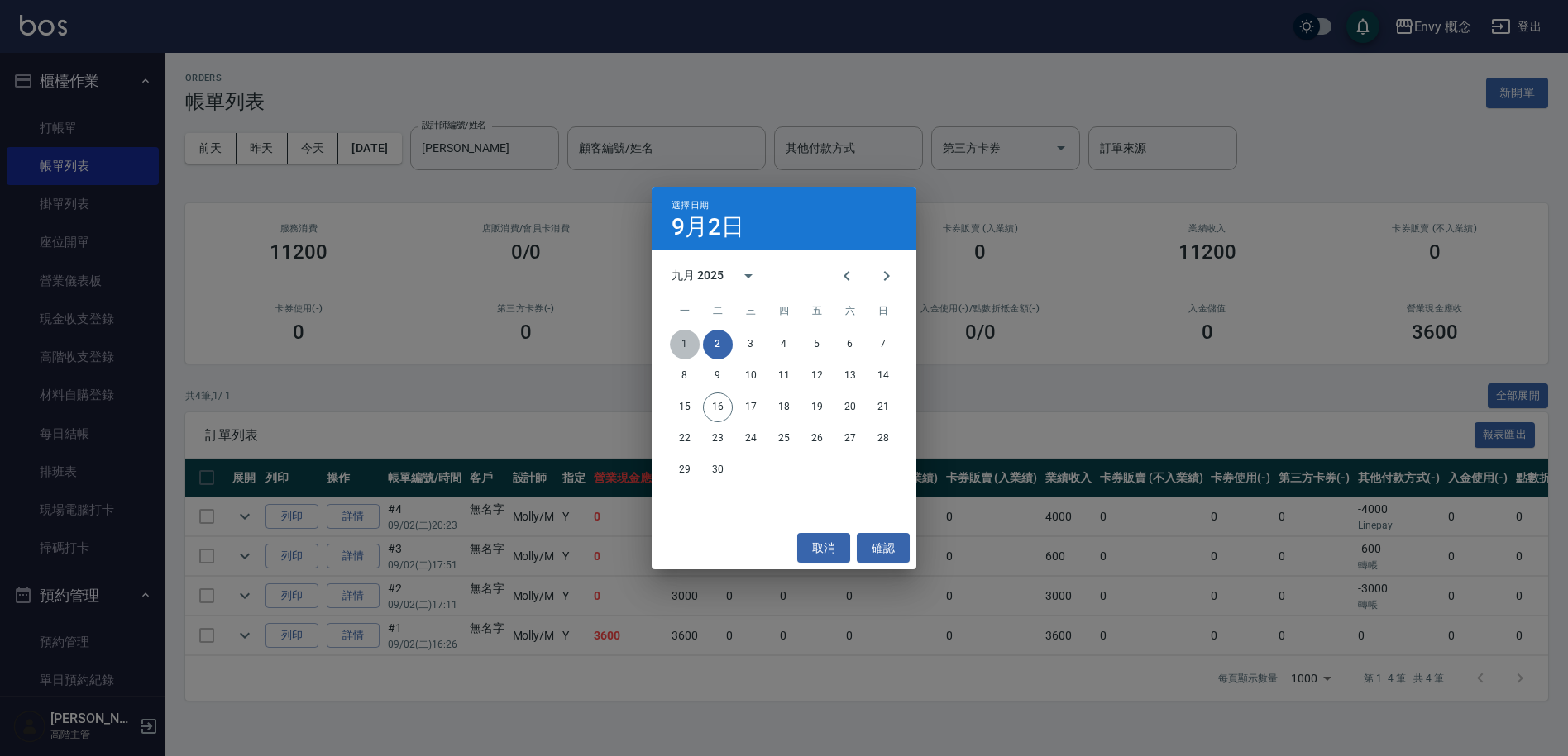
click at [693, 342] on button "1" at bounding box center [685, 345] width 30 height 30
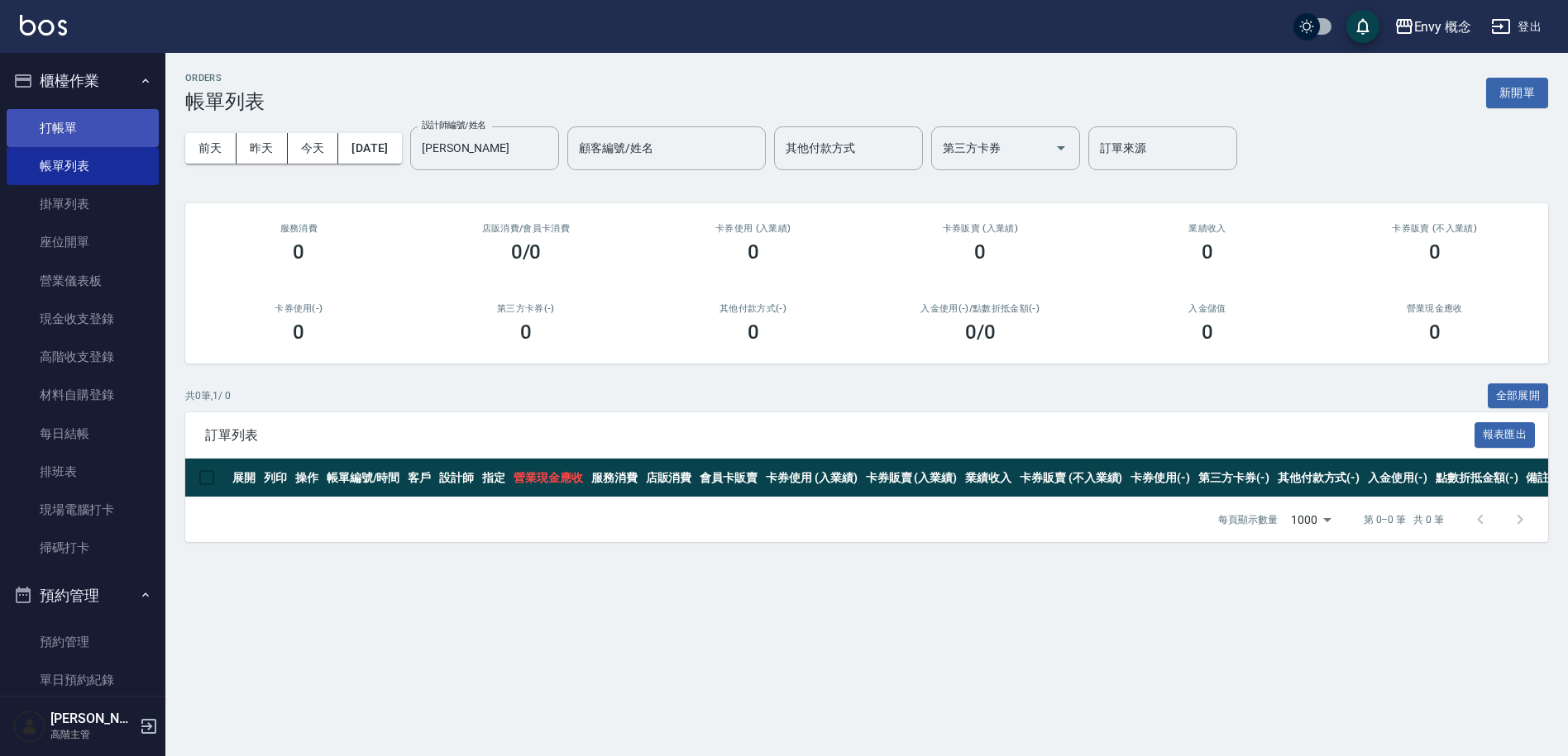
click at [112, 122] on link "打帳單" at bounding box center [83, 128] width 152 height 38
